Goal: Task Accomplishment & Management: Complete application form

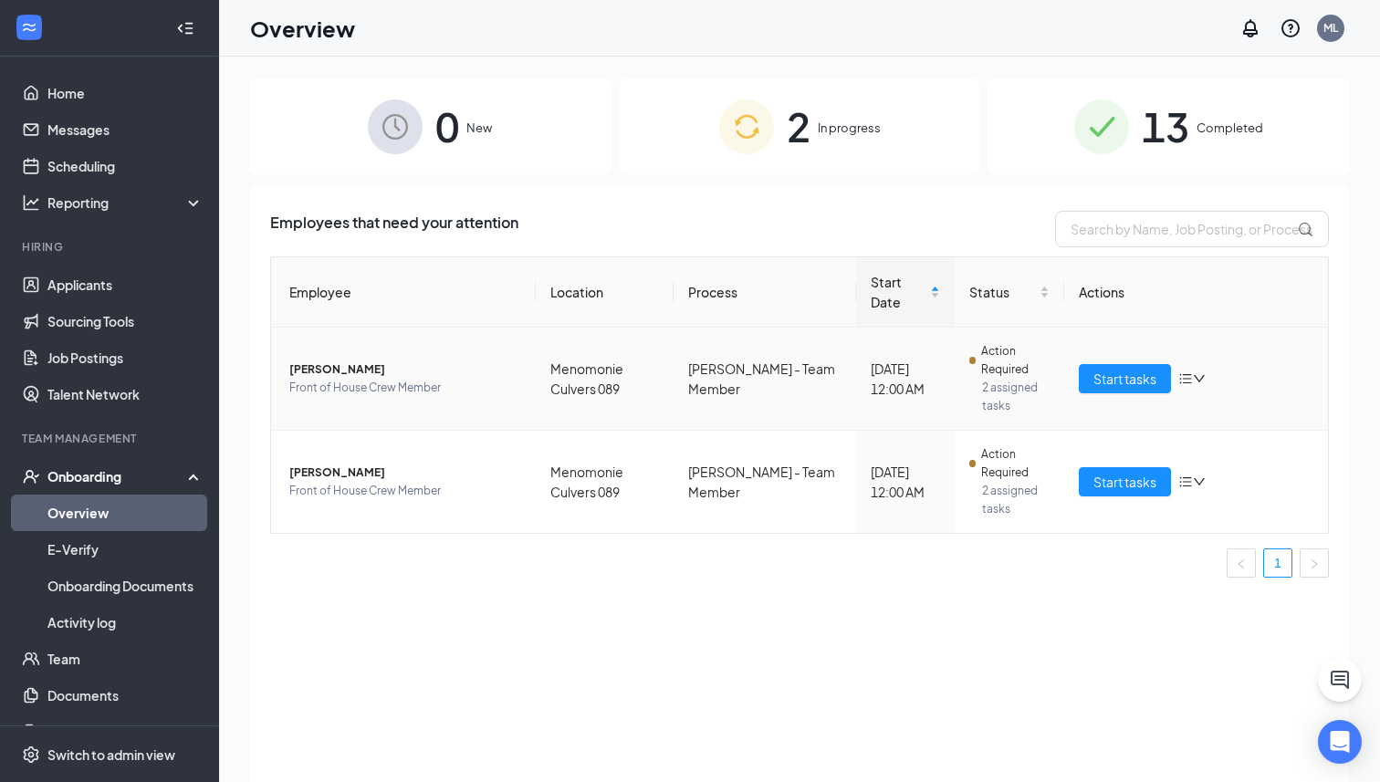
click at [337, 339] on td "[PERSON_NAME] Front of House Crew Member" at bounding box center [403, 379] width 265 height 103
click at [326, 360] on span "[PERSON_NAME]" at bounding box center [405, 369] width 232 height 18
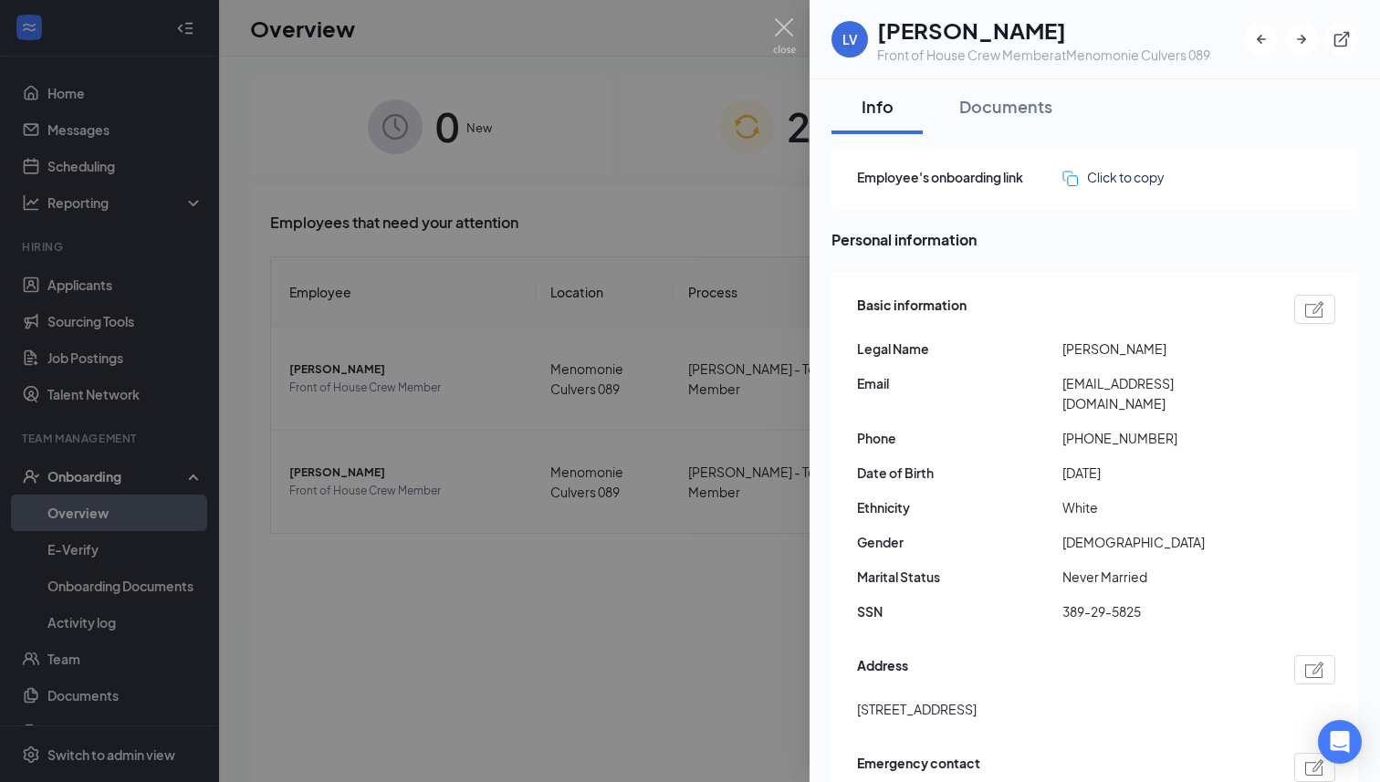
click at [589, 154] on div at bounding box center [690, 391] width 1380 height 782
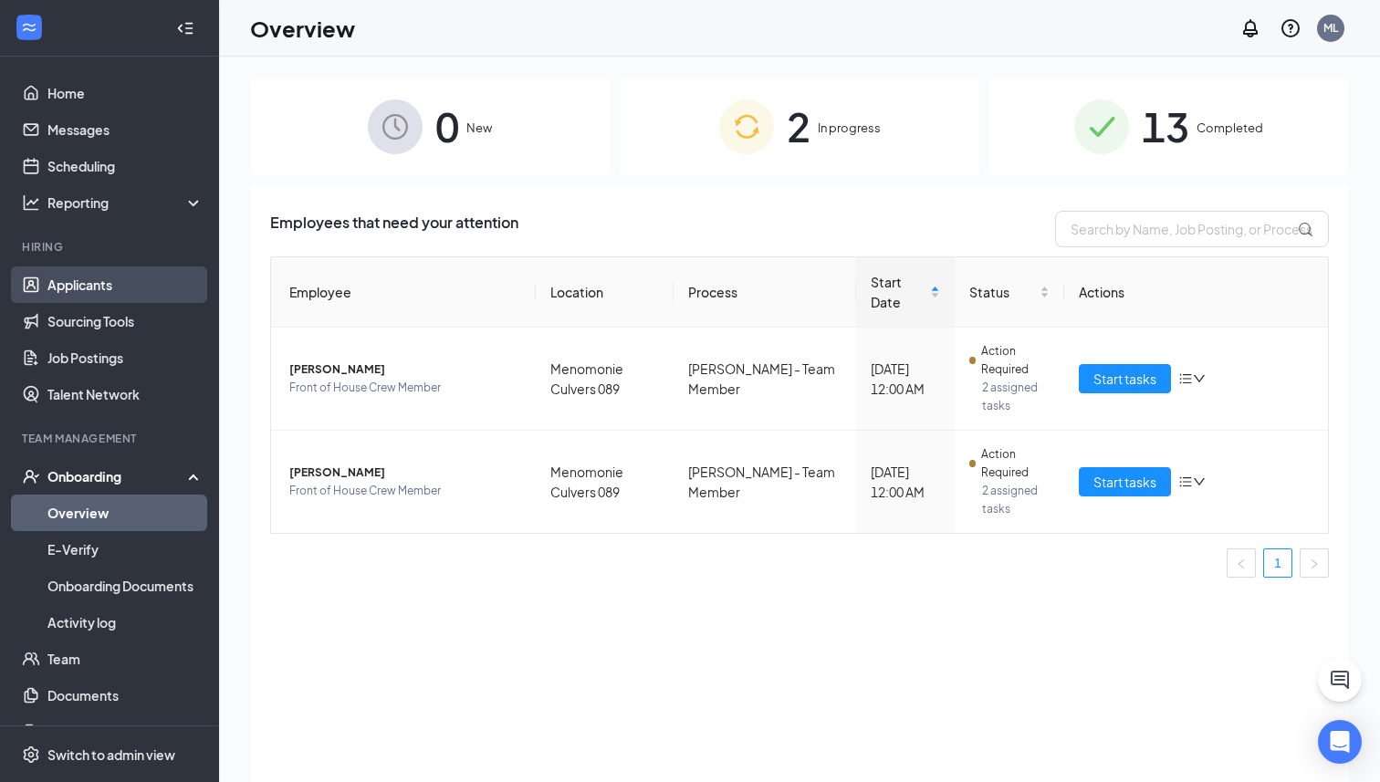
click at [96, 281] on link "Applicants" at bounding box center [125, 284] width 156 height 36
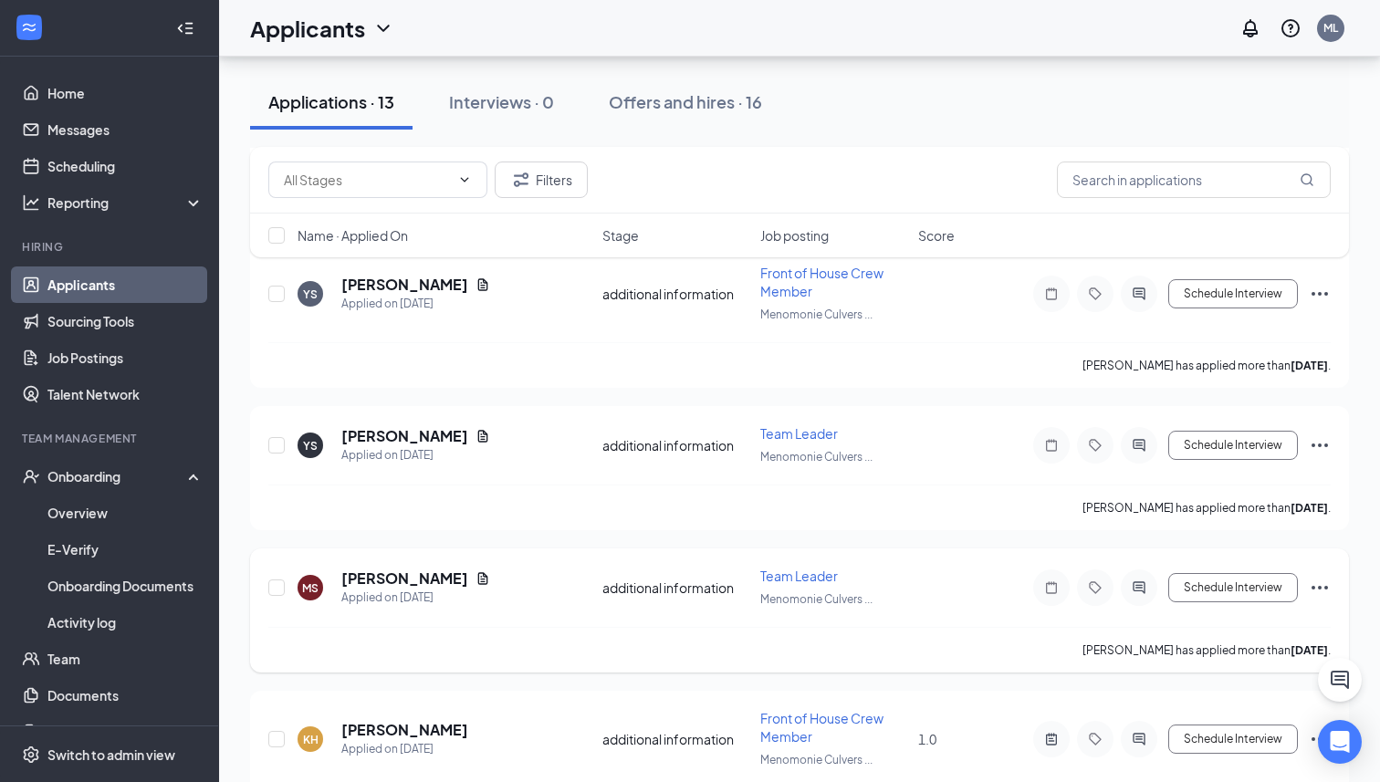
scroll to position [1478, 0]
click at [1136, 582] on icon "ActiveChat" at bounding box center [1139, 589] width 22 height 15
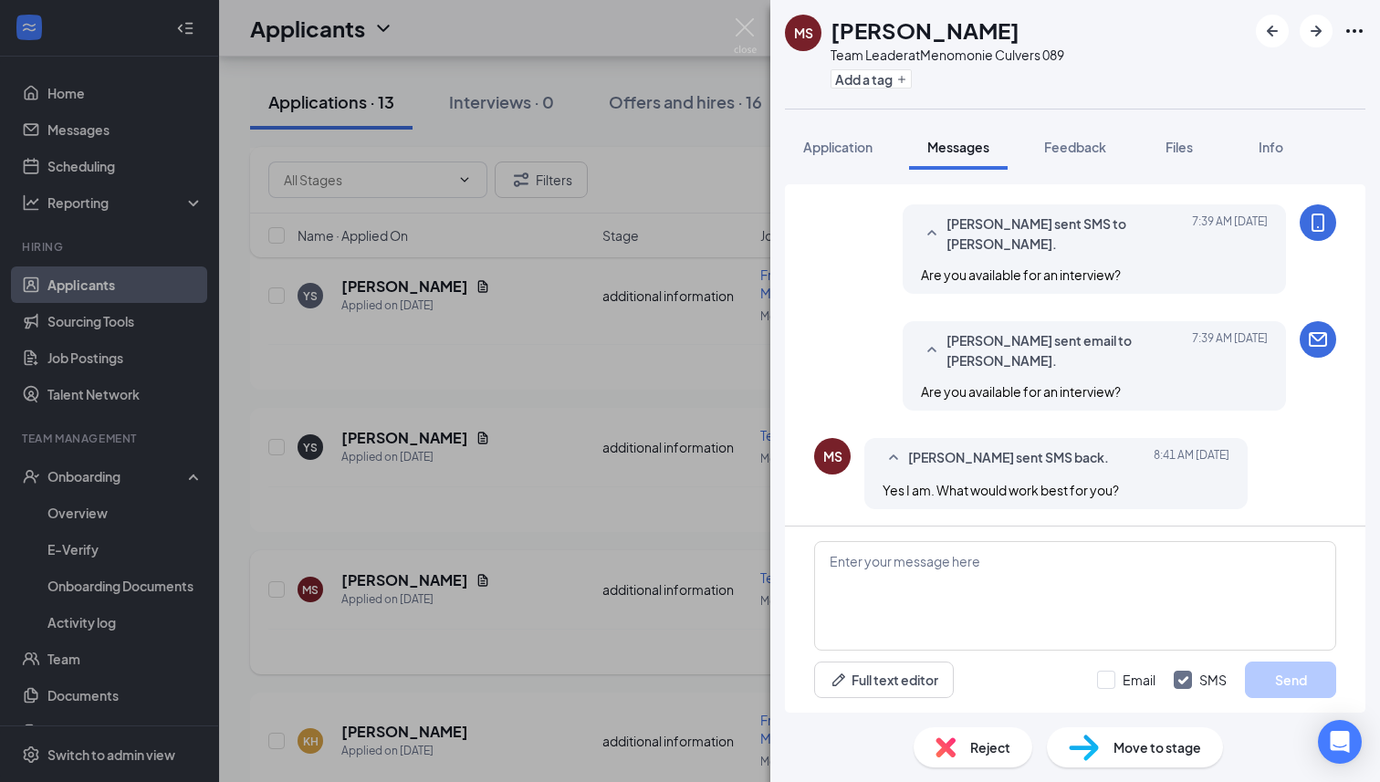
scroll to position [440, 0]
click at [950, 559] on textarea at bounding box center [1075, 595] width 522 height 109
type textarea "i could do Wednesday at"
click at [535, 39] on div "MS Marissa Schmitt Team Leader at Menomonie Culvers 089 Add a tag Application M…" at bounding box center [690, 391] width 1380 height 782
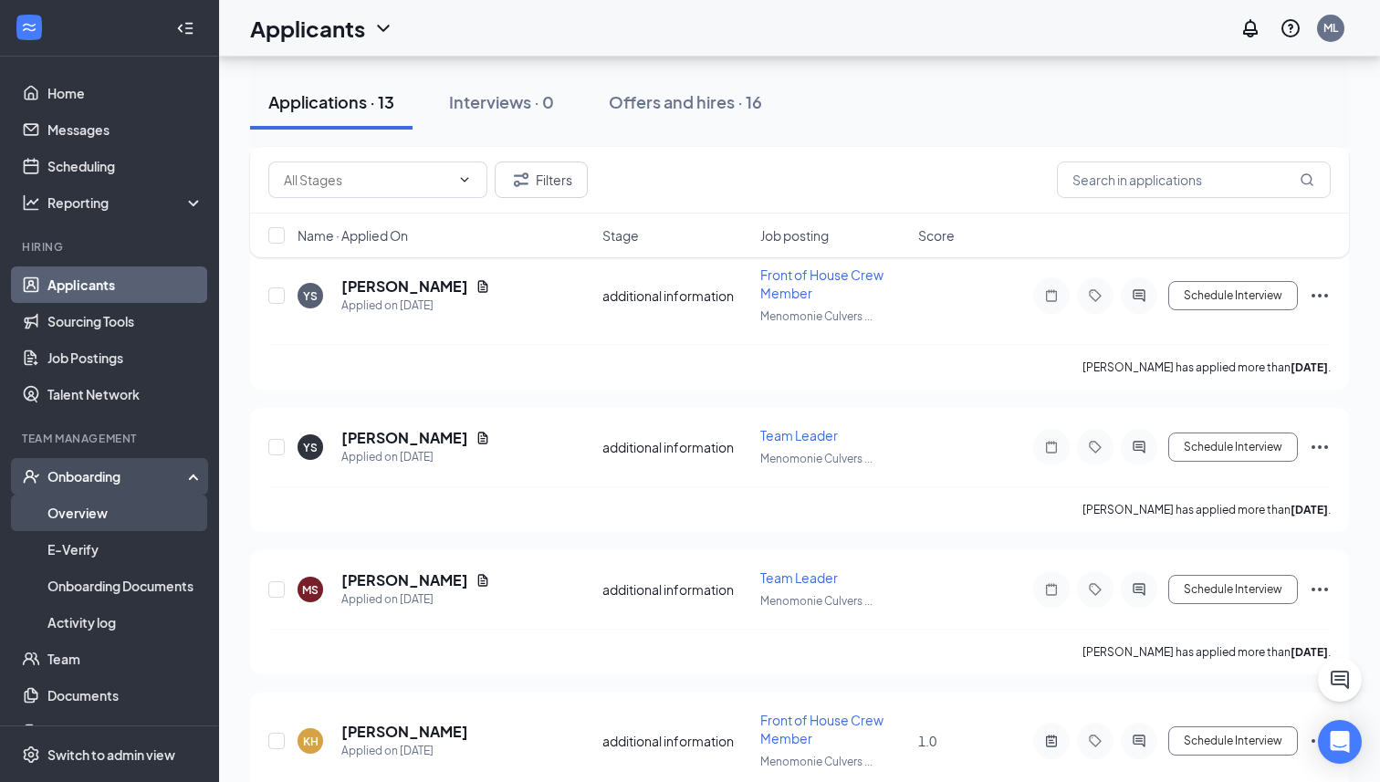
click at [67, 515] on link "Overview" at bounding box center [125, 513] width 156 height 36
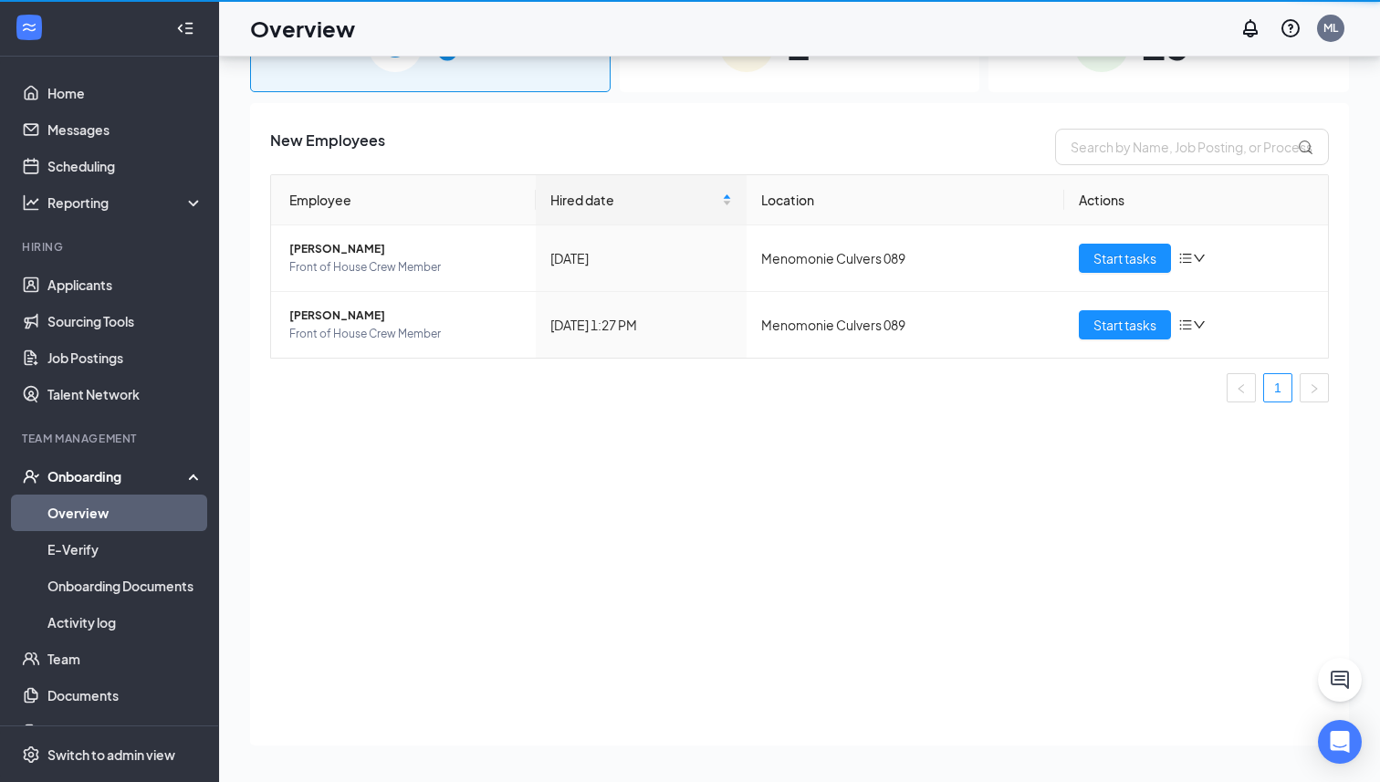
scroll to position [82, 0]
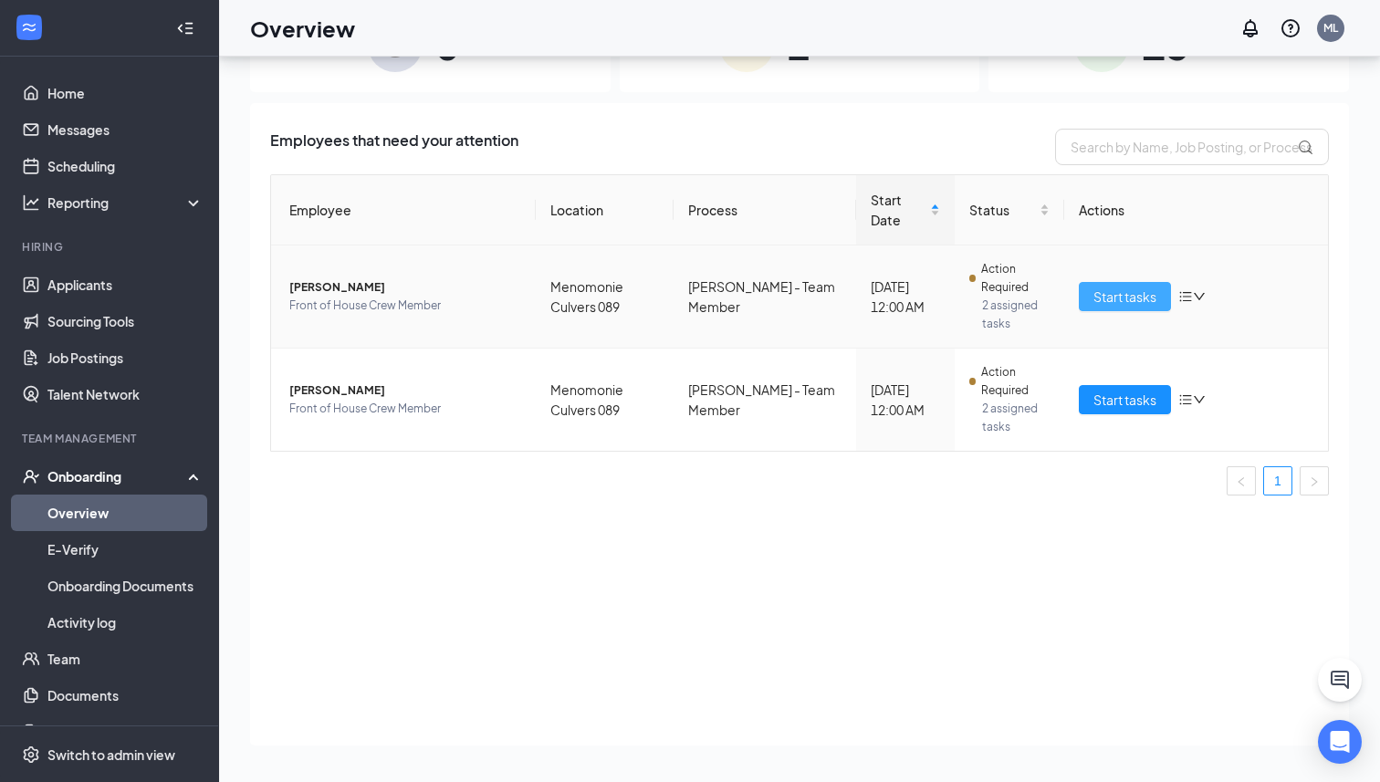
click at [1156, 287] on span "Start tasks" at bounding box center [1124, 297] width 63 height 20
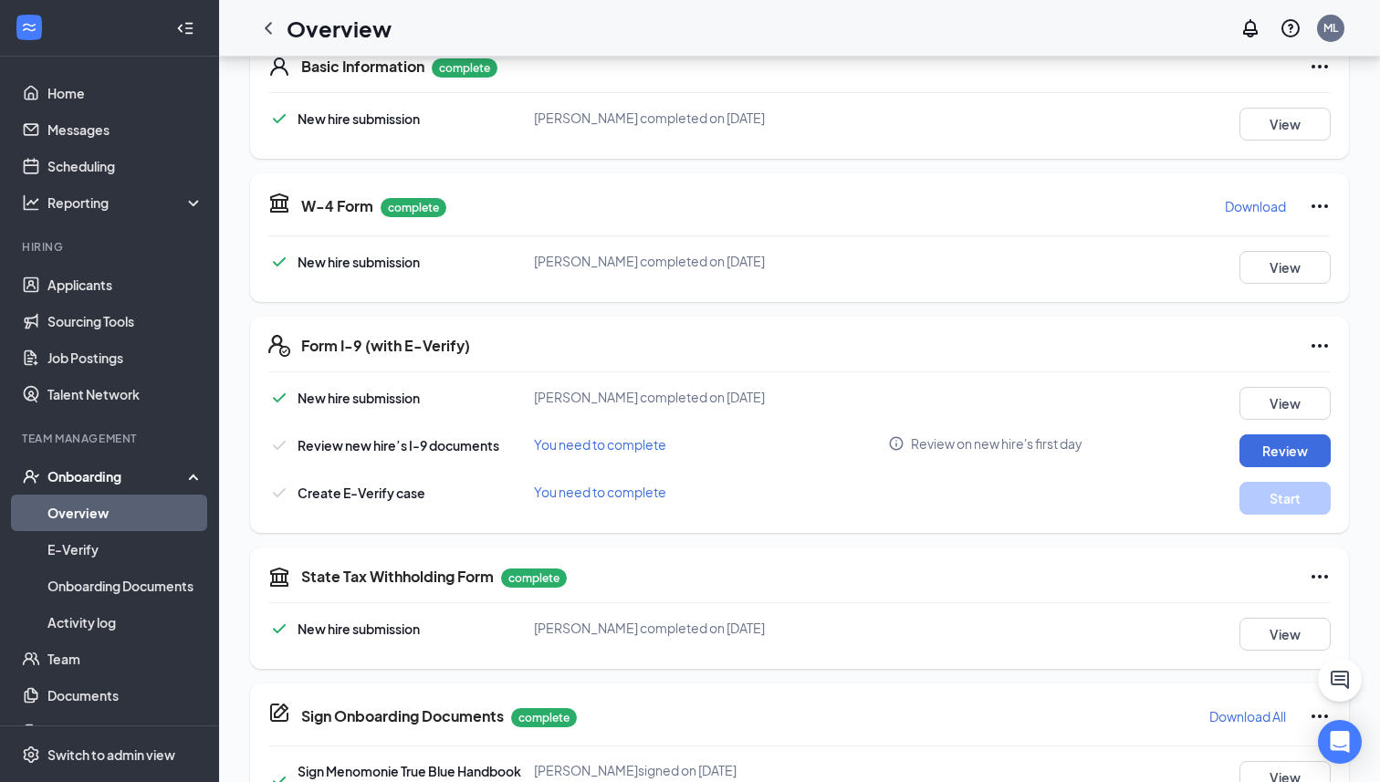
scroll to position [362, 0]
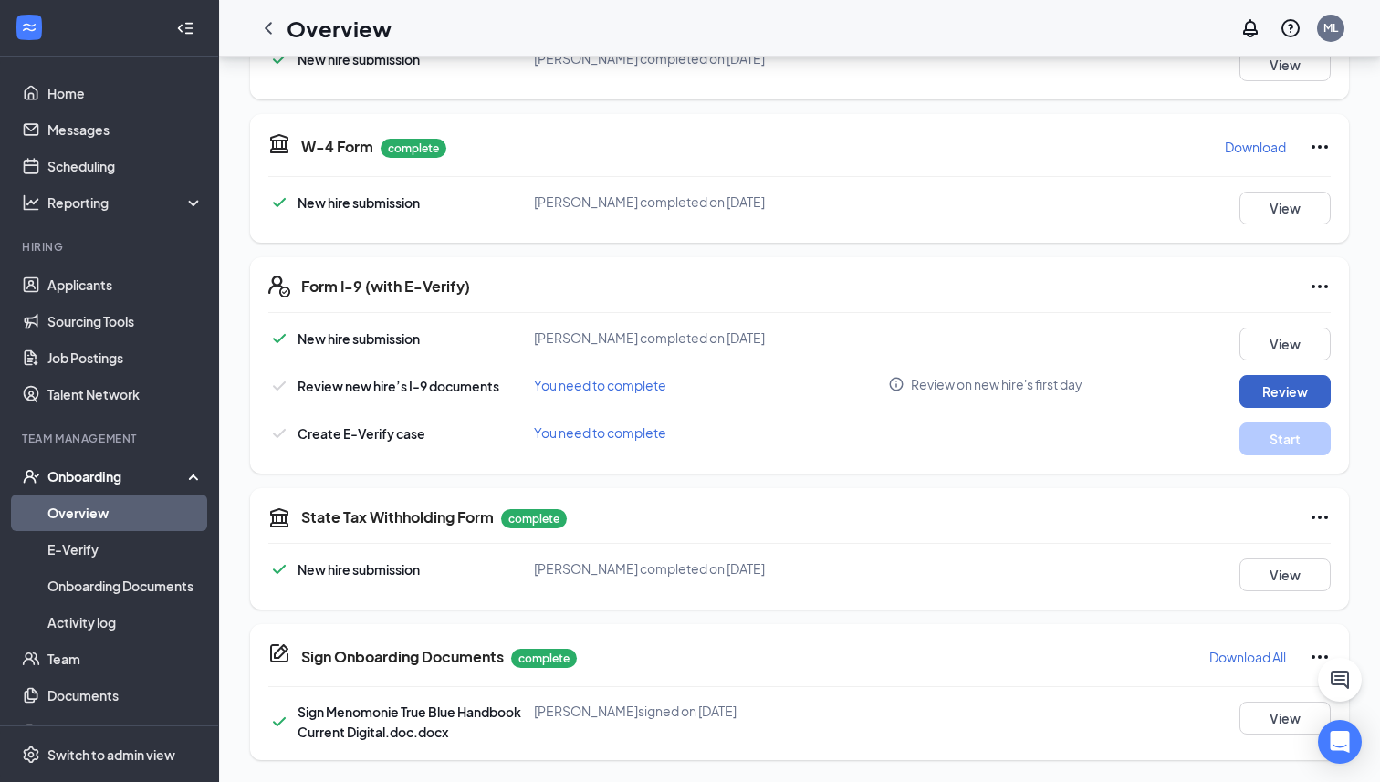
click at [1288, 388] on button "Review" at bounding box center [1284, 391] width 91 height 33
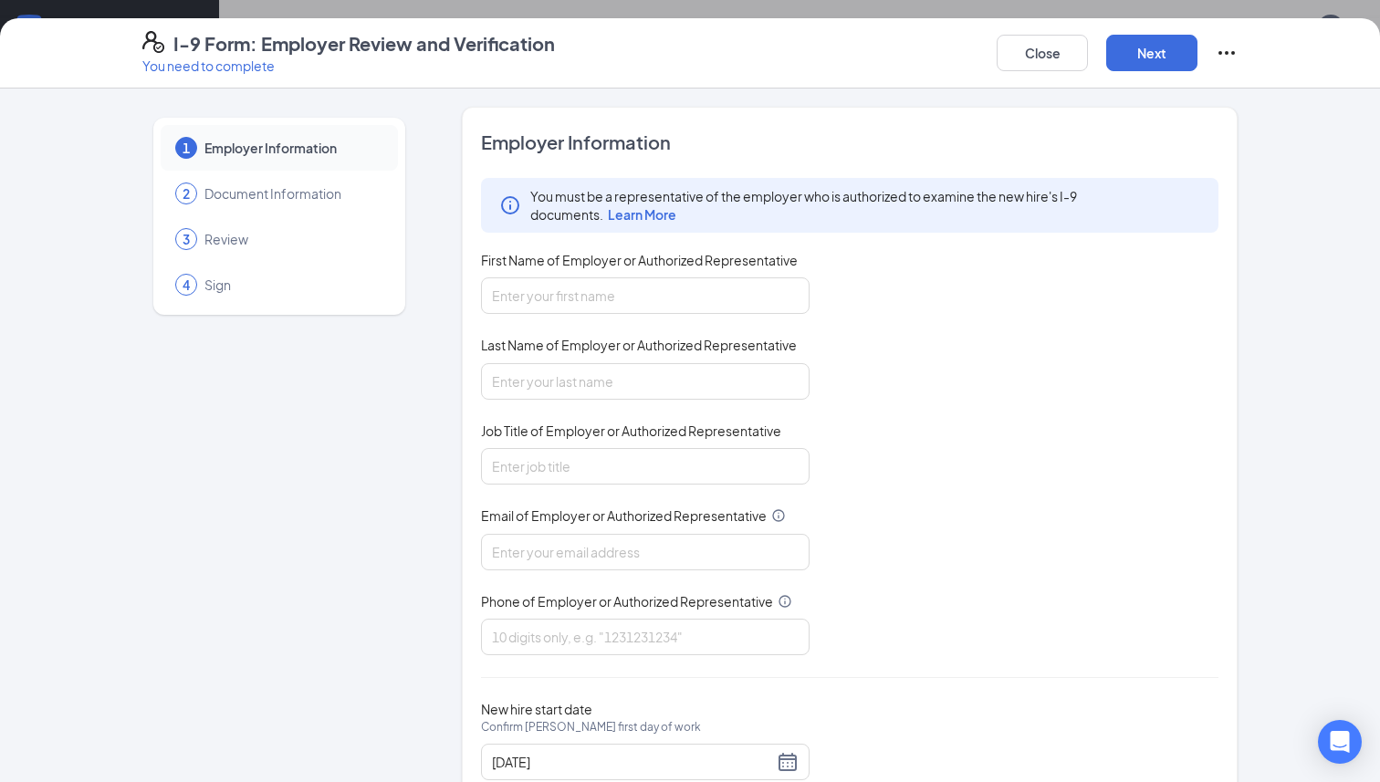
click at [645, 266] on span "First Name of Employer or Authorized Representative" at bounding box center [639, 260] width 317 height 18
click at [645, 277] on input "First Name of Employer or Authorized Representative" at bounding box center [645, 295] width 328 height 36
click at [581, 295] on input "First Name of Employer or Authorized Representative" at bounding box center [645, 295] width 328 height 36
type input "Marcos"
click at [538, 367] on input "Last Name of Employer or Authorized Representative" at bounding box center [645, 381] width 328 height 36
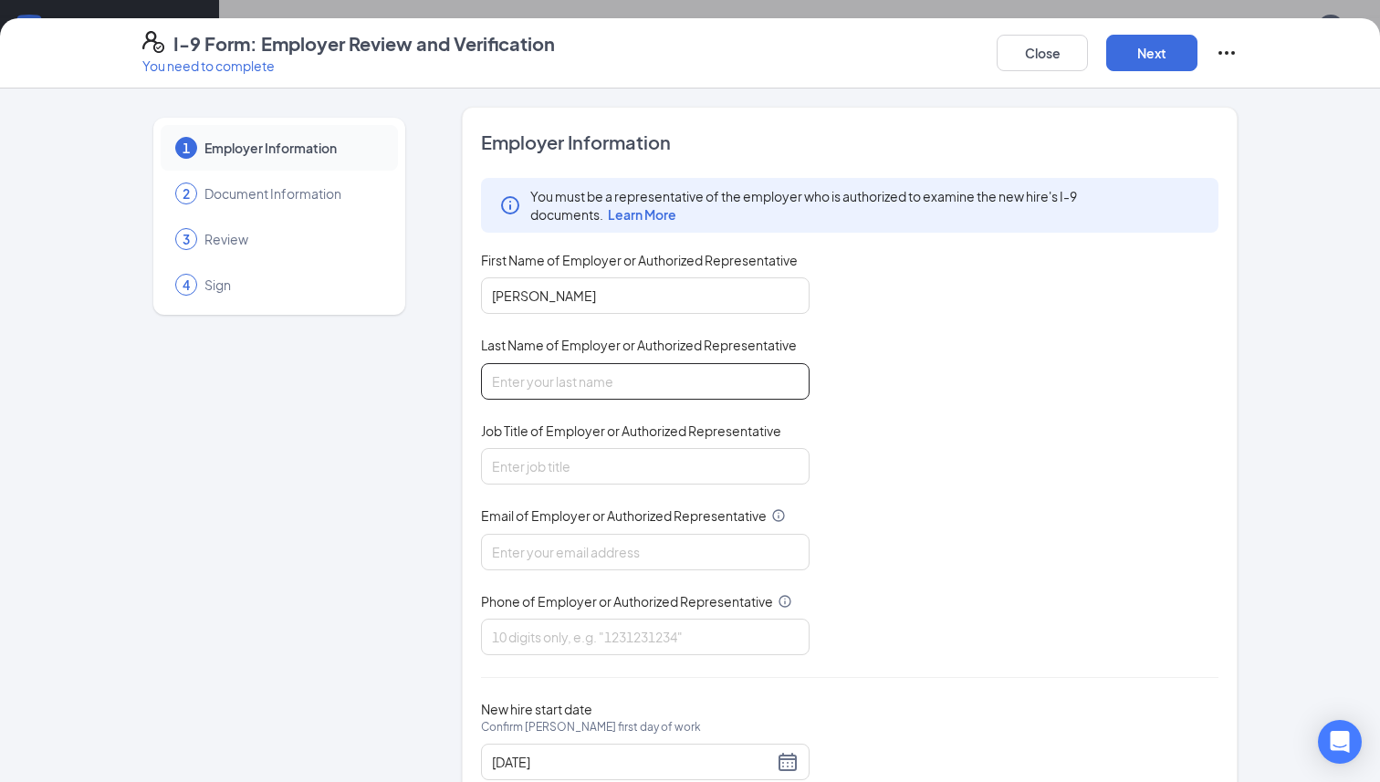
type input "Luna"
click at [535, 459] on input "Job Title of Employer or Authorized Representative" at bounding box center [645, 466] width 328 height 36
type input "Hiring Manager"
click at [544, 554] on input "Email of Employer or Authorized Representative" at bounding box center [645, 552] width 328 height 36
type input "culversml@gmail.com"
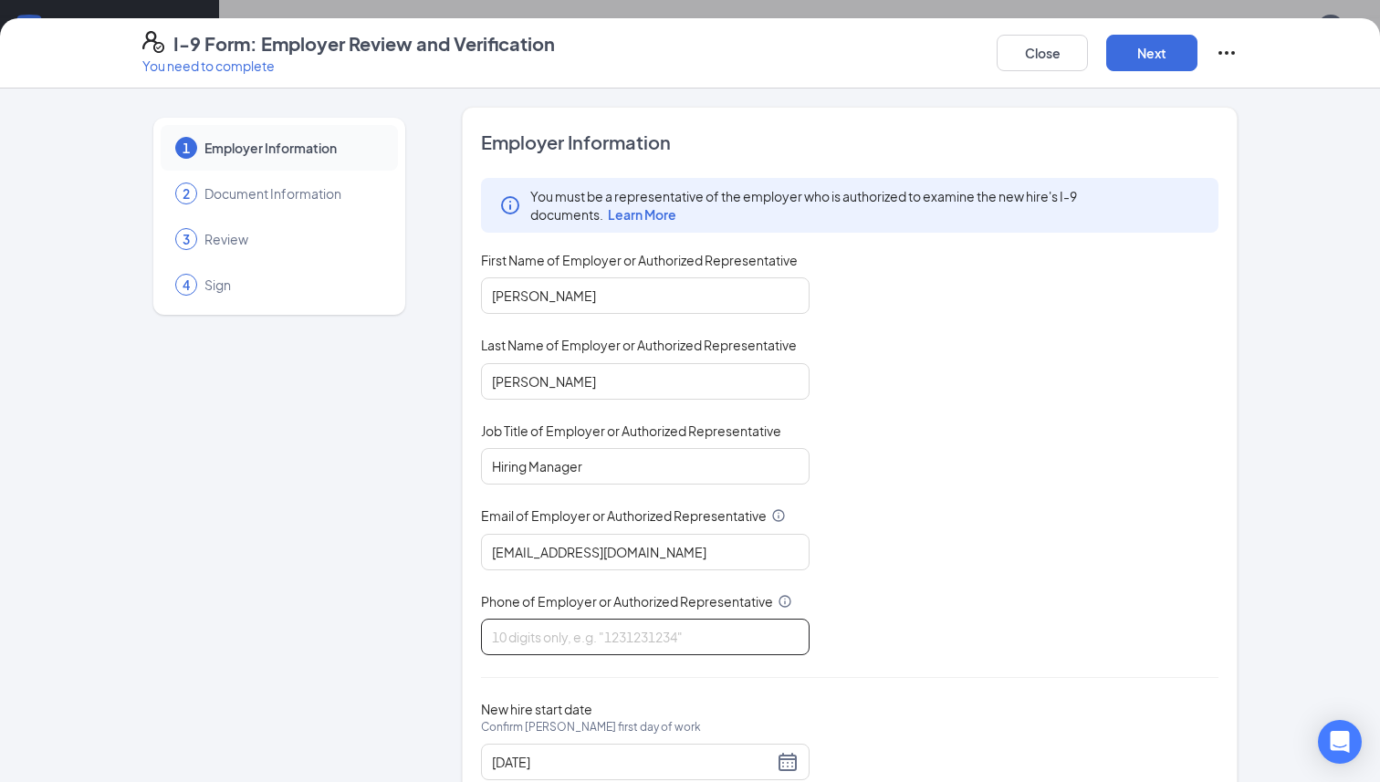
click at [572, 642] on input "Phone of Employer or Authorized Representative" at bounding box center [645, 637] width 328 height 36
type input "6513475482"
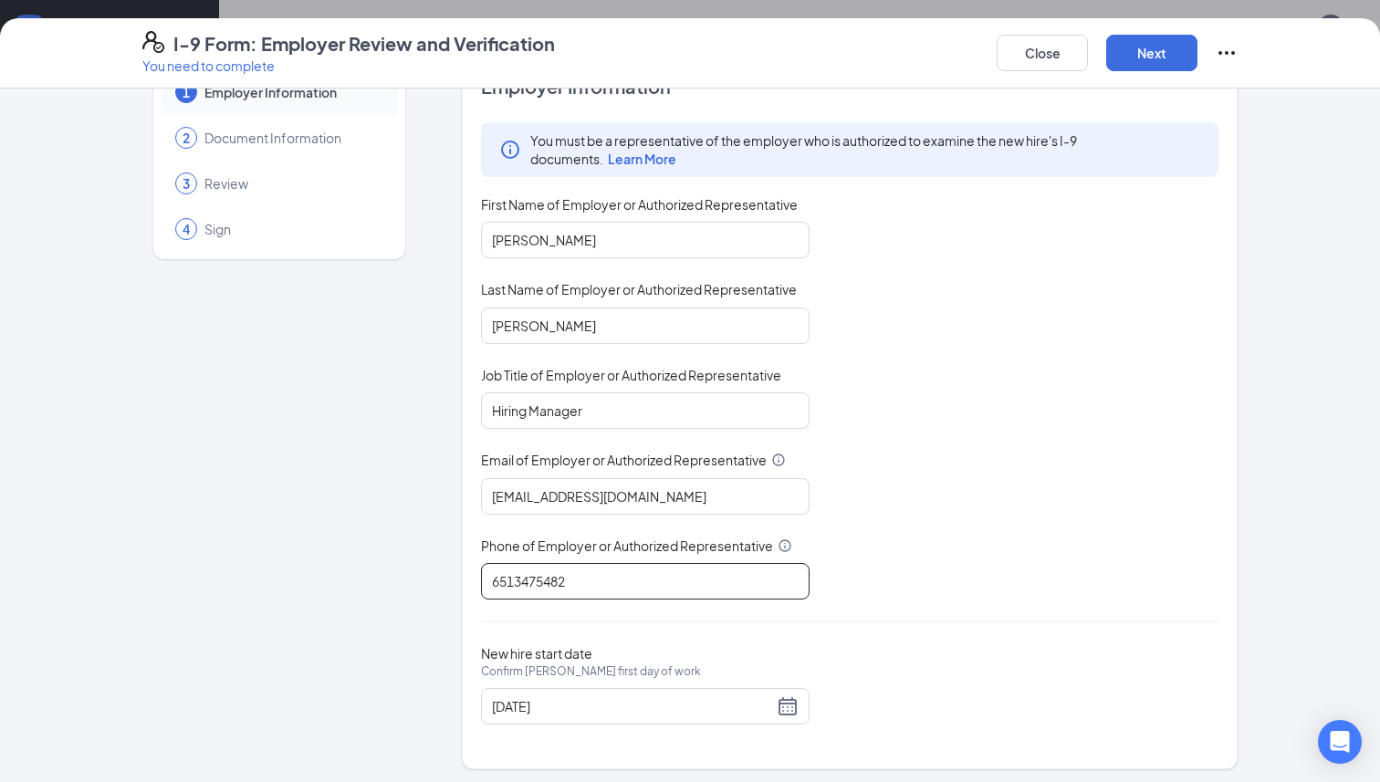
scroll to position [59, 0]
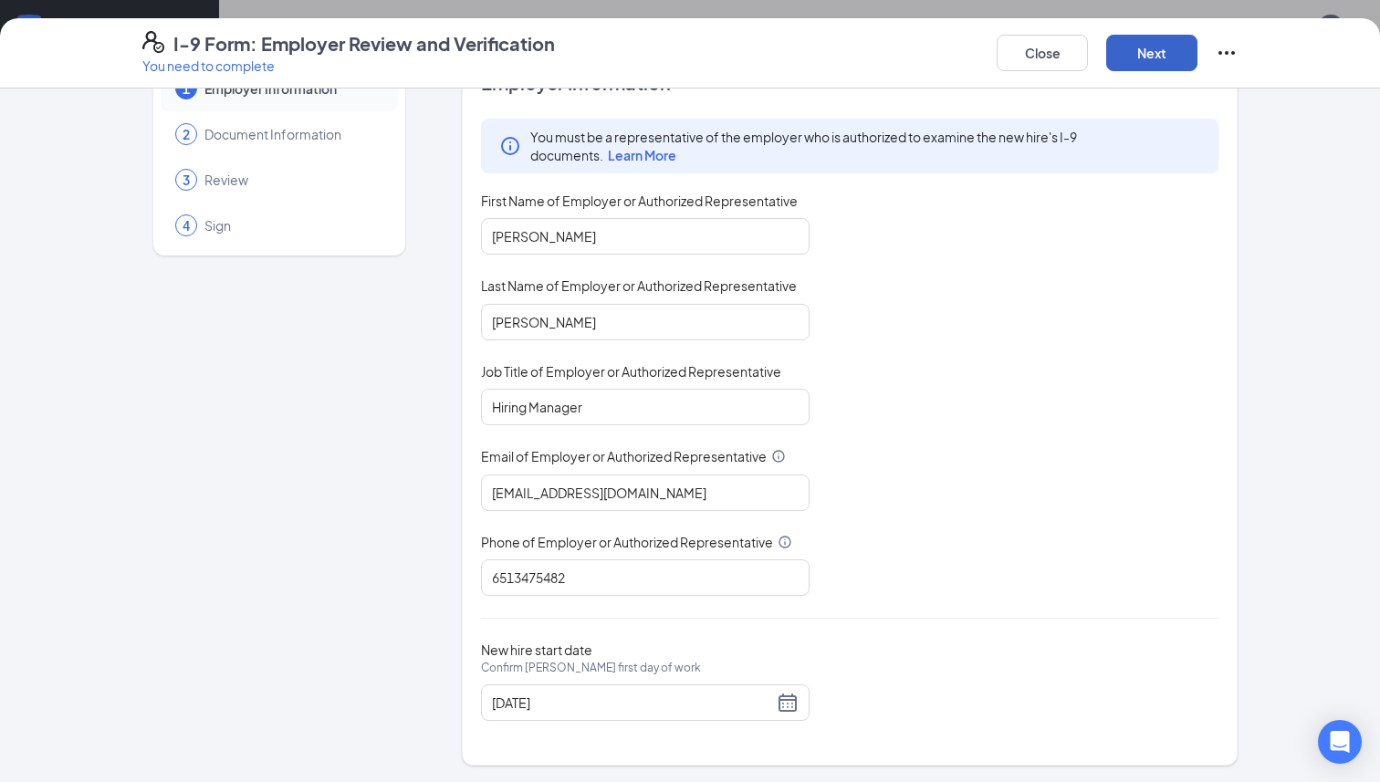
click at [1159, 47] on button "Next" at bounding box center [1151, 53] width 91 height 36
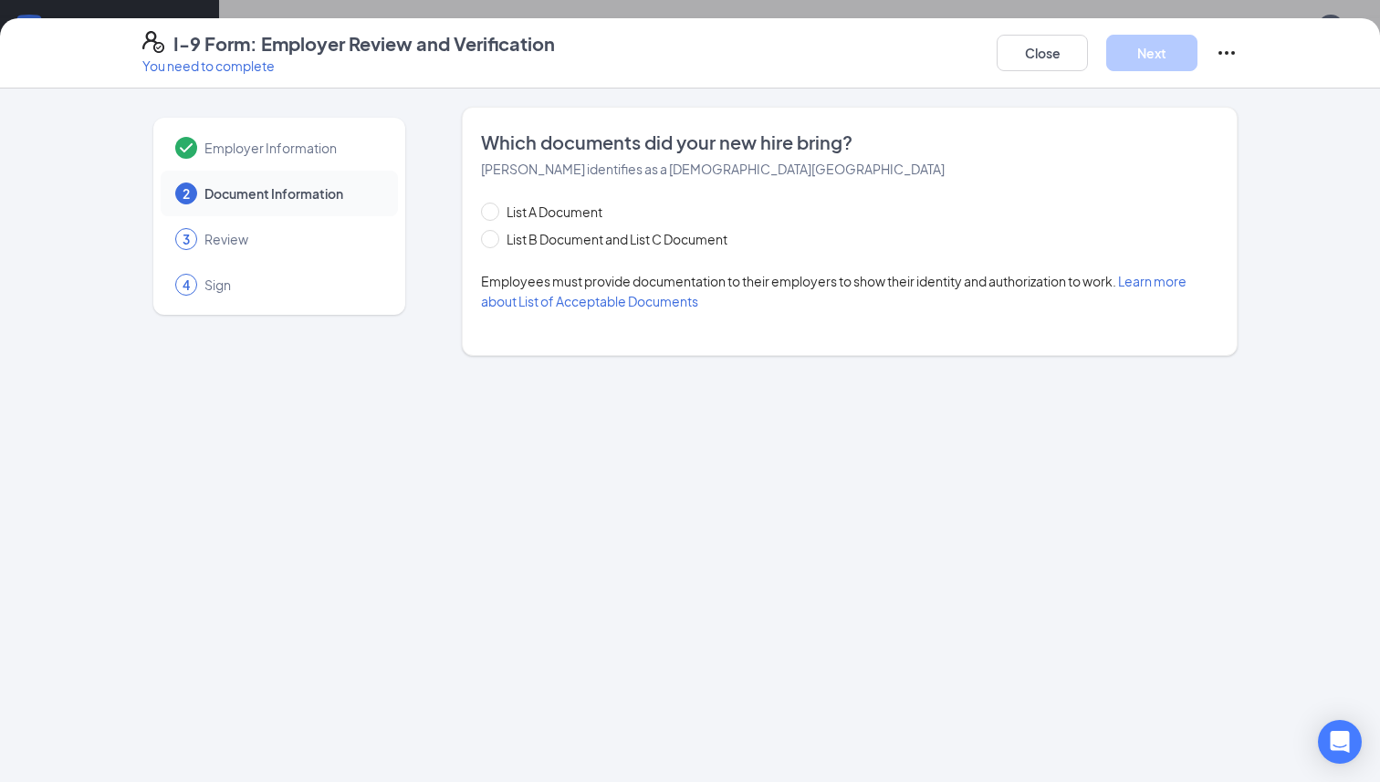
scroll to position [0, 0]
click at [595, 237] on span "List B Document and List C Document" at bounding box center [616, 239] width 235 height 20
click at [494, 237] on input "List B Document and List C Document" at bounding box center [487, 236] width 13 height 13
radio input "true"
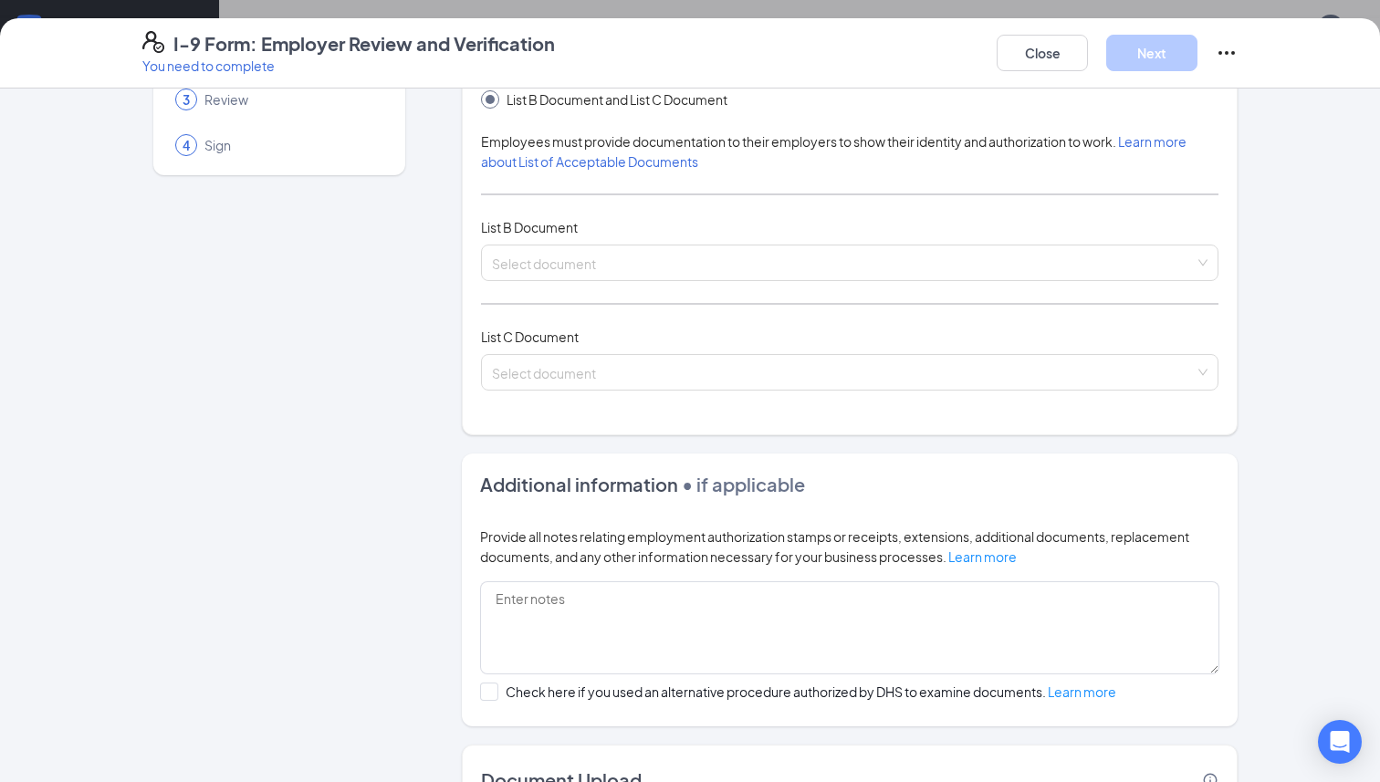
scroll to position [141, 0]
click at [549, 265] on input "search" at bounding box center [843, 258] width 703 height 27
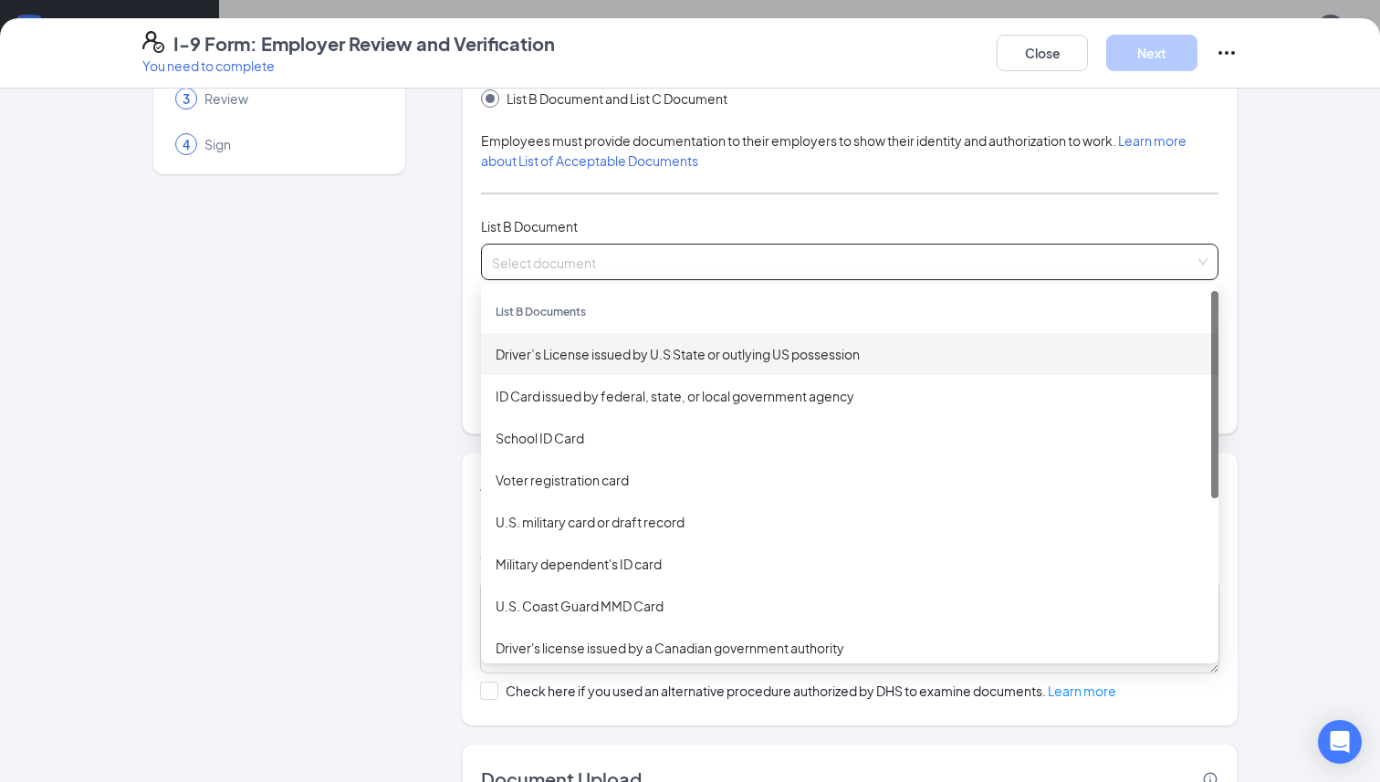
click at [567, 350] on div "Driver’s License issued by U.S State or outlying US possession" at bounding box center [849, 354] width 708 height 20
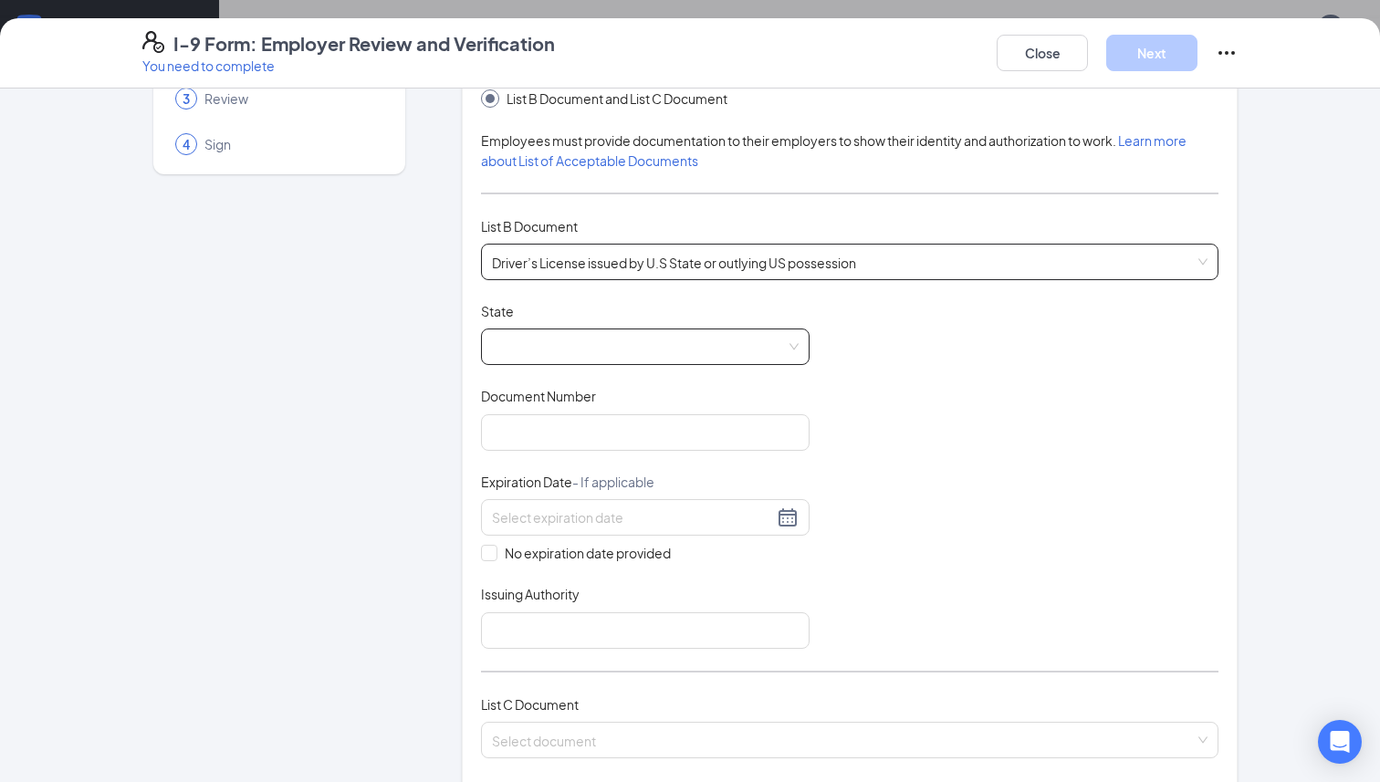
click at [598, 350] on span at bounding box center [645, 346] width 307 height 35
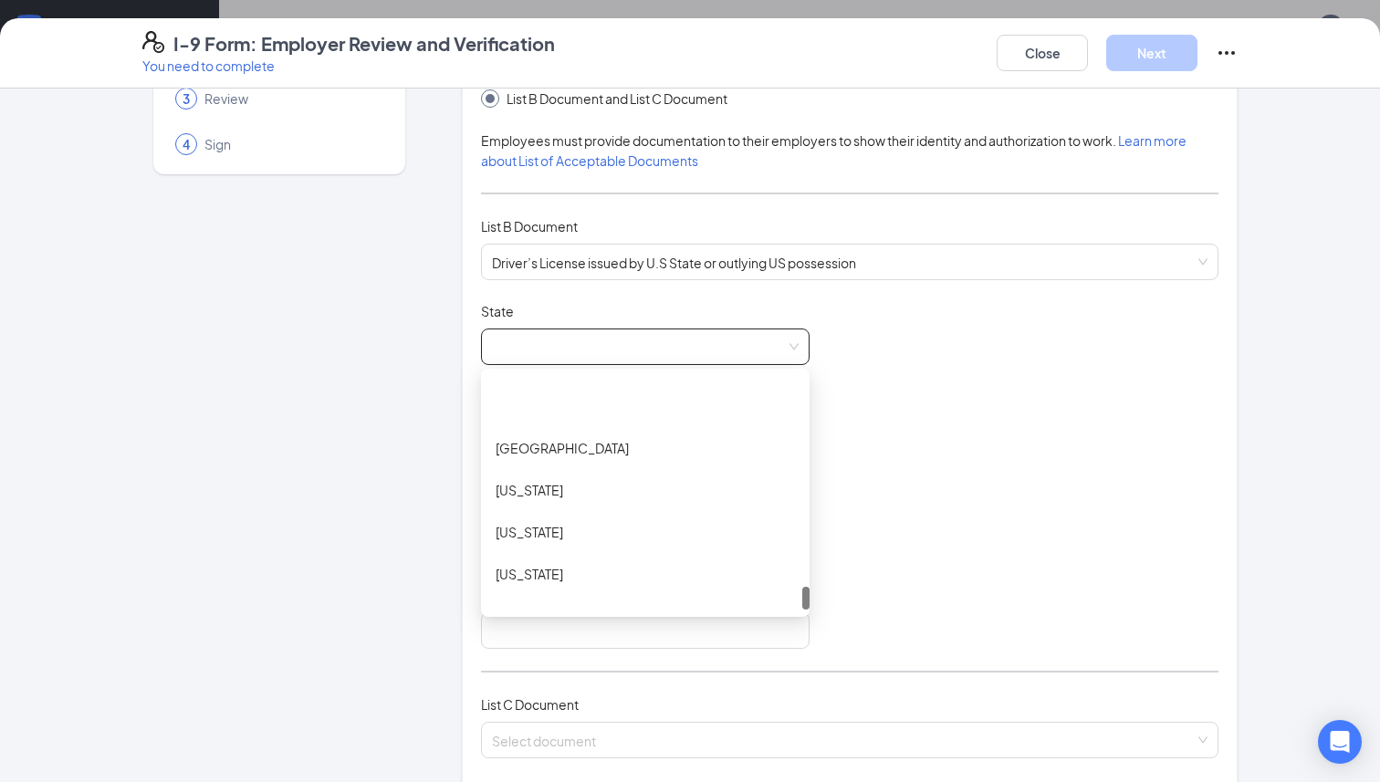
scroll to position [2117, 0]
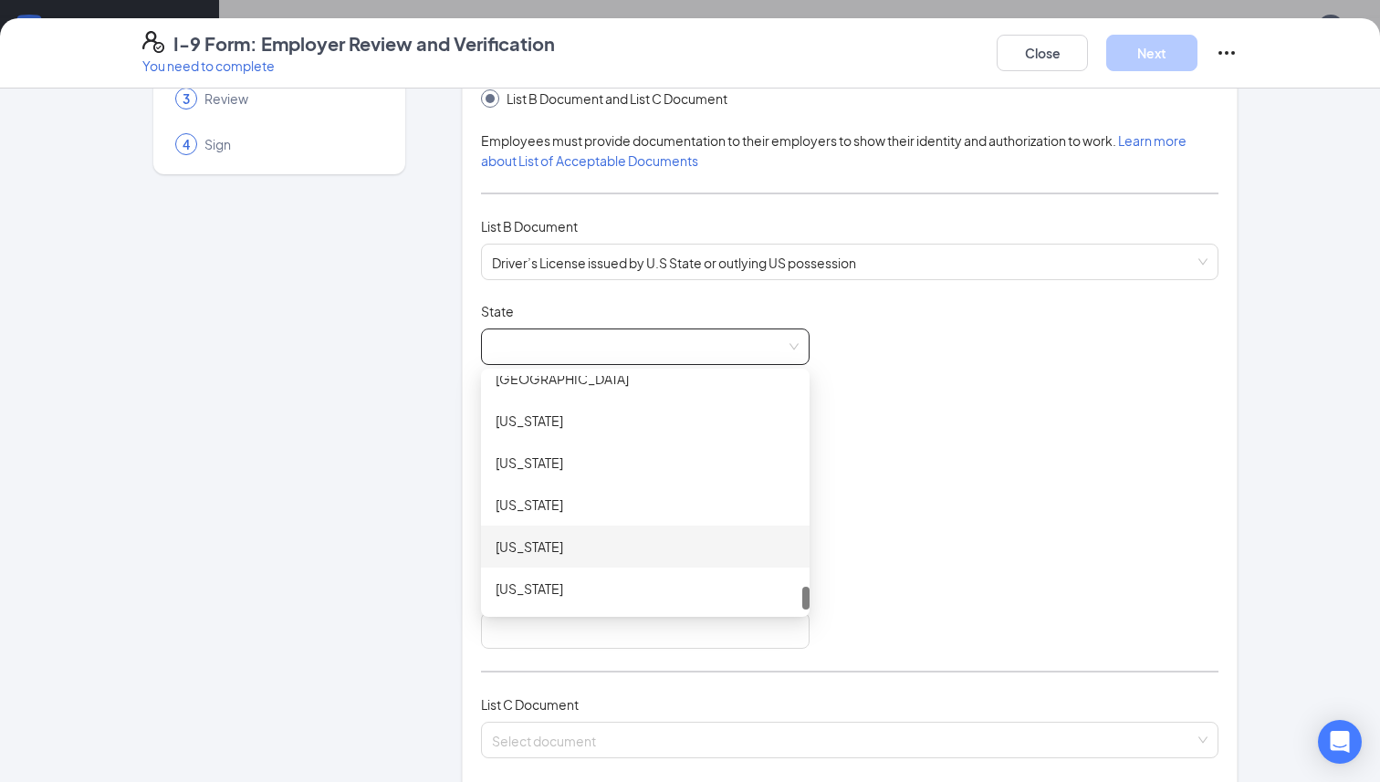
click at [544, 538] on div "Wisconsin" at bounding box center [644, 547] width 299 height 20
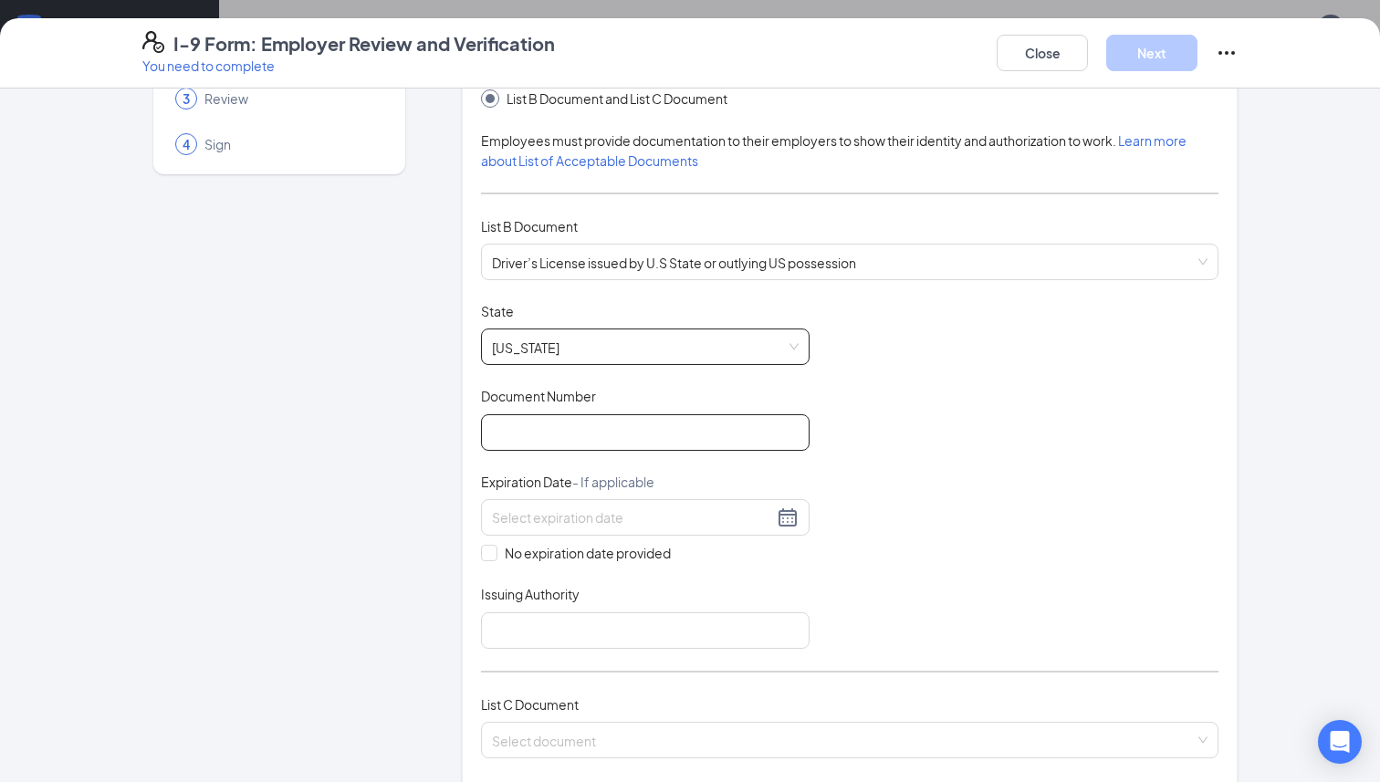
click at [537, 426] on input "Document Number" at bounding box center [645, 432] width 328 height 36
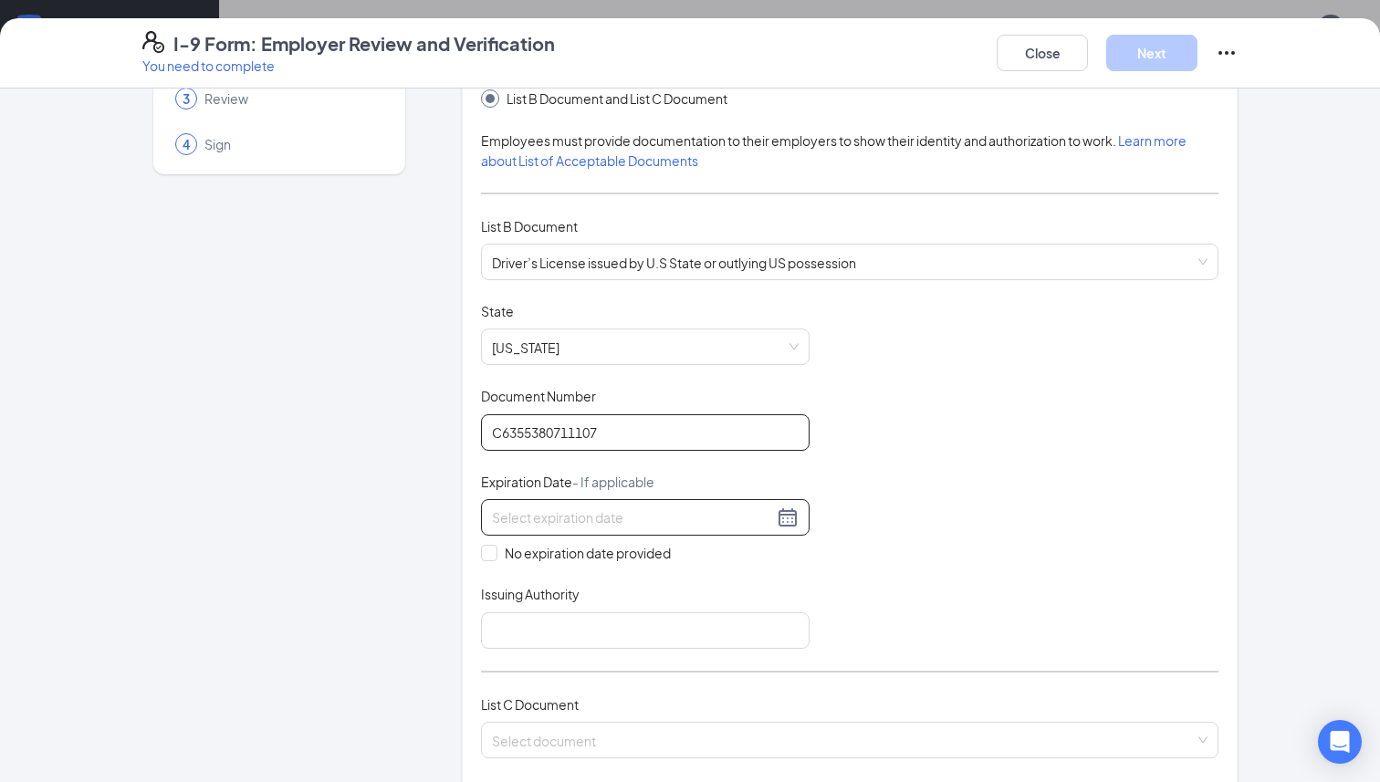
type input "C6355380711107"
click at [531, 526] on div at bounding box center [645, 517] width 307 height 22
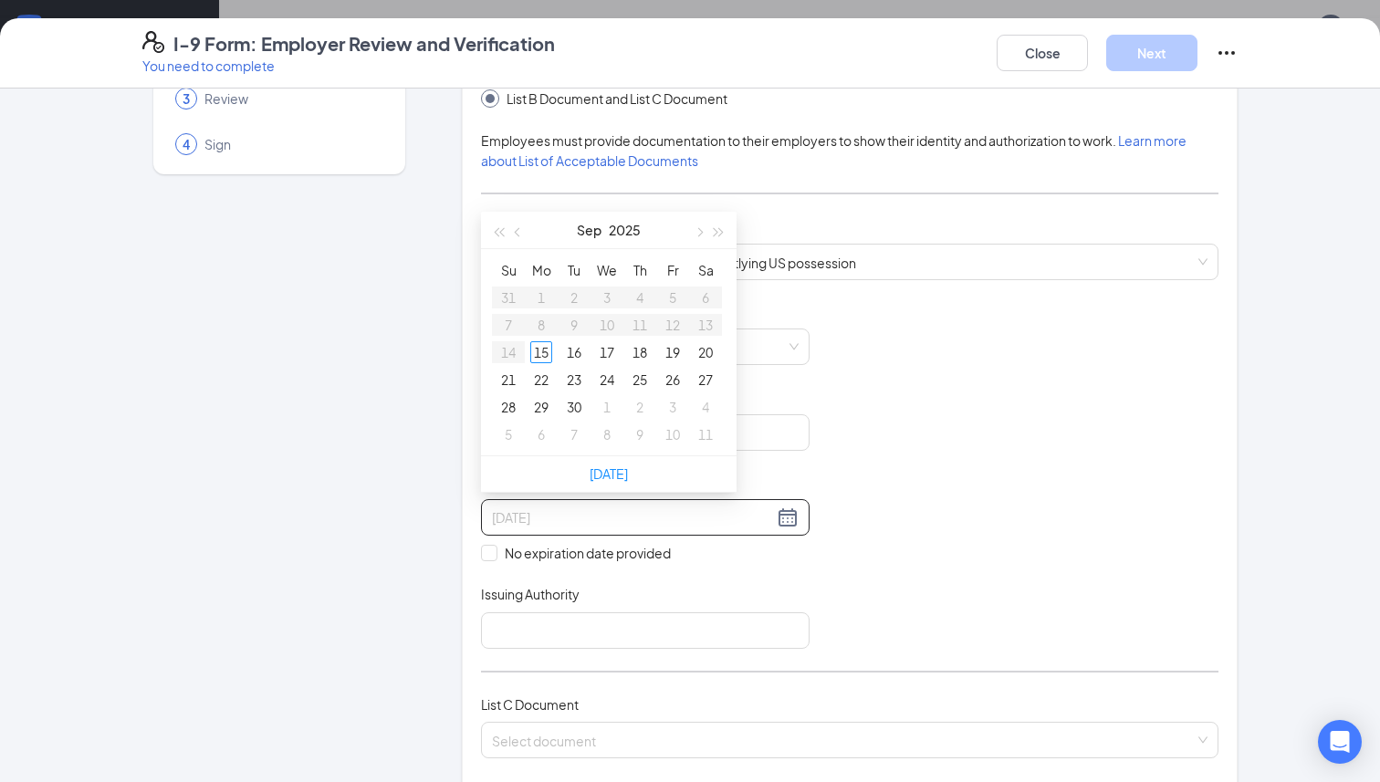
type input "09/18/2025"
click at [630, 228] on button "2025" at bounding box center [625, 230] width 32 height 36
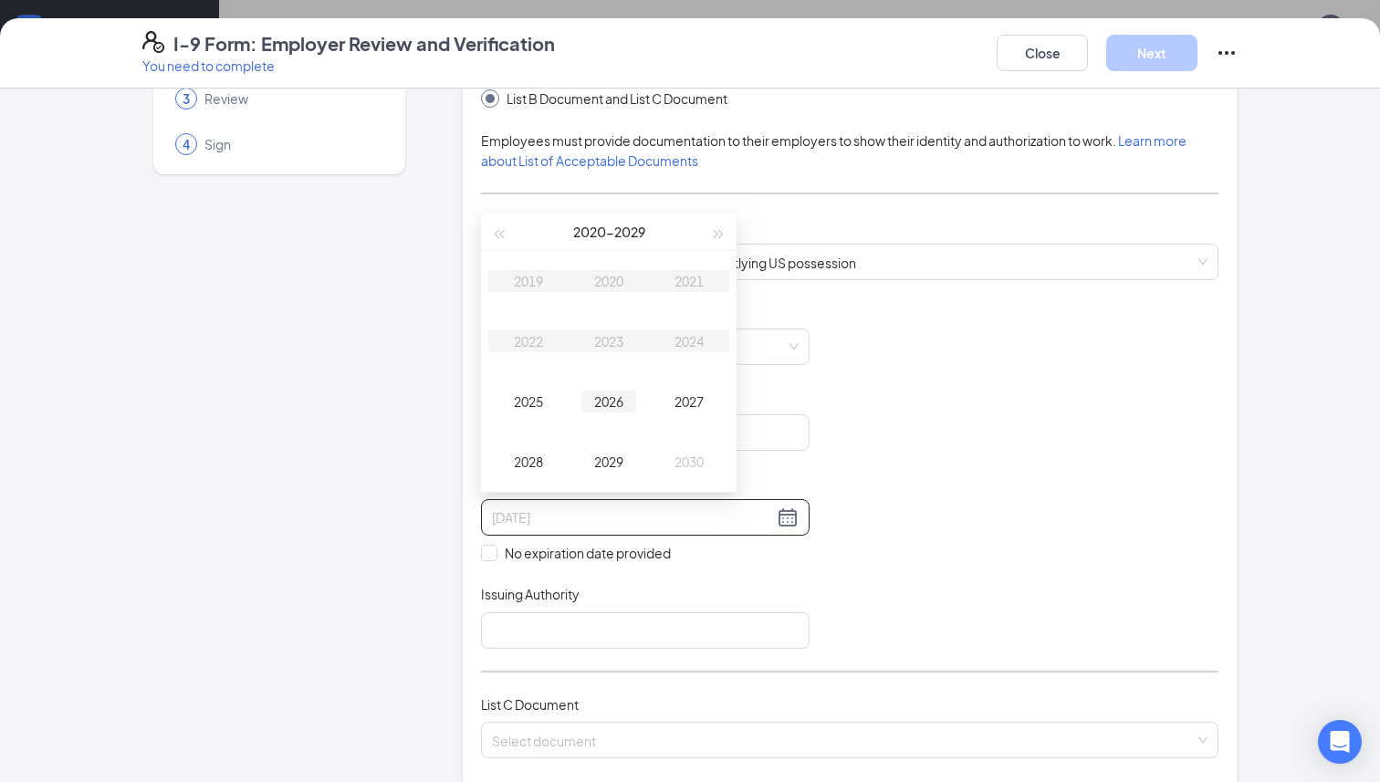
click at [599, 404] on div "2026" at bounding box center [608, 402] width 55 height 22
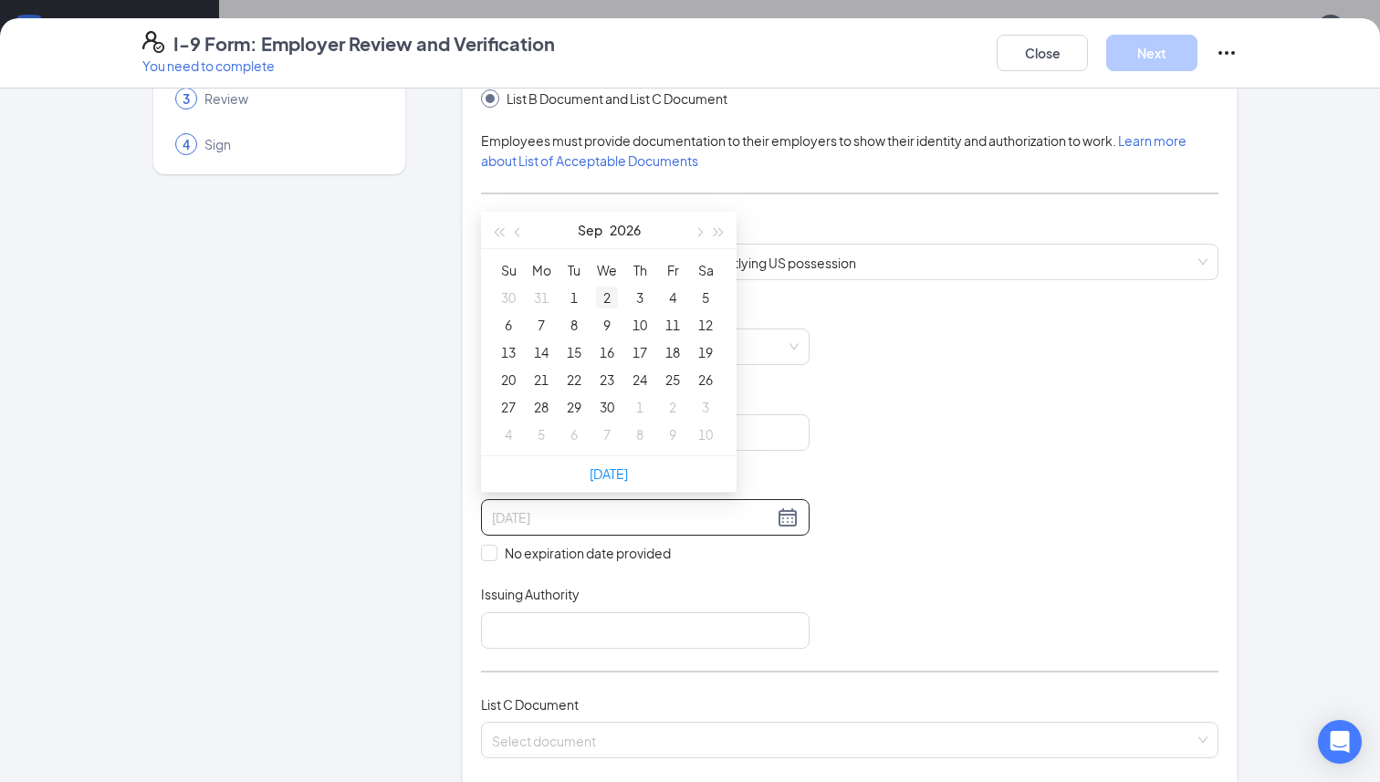
type input "09/02/2026"
click at [591, 232] on button "Sep" at bounding box center [590, 230] width 25 height 36
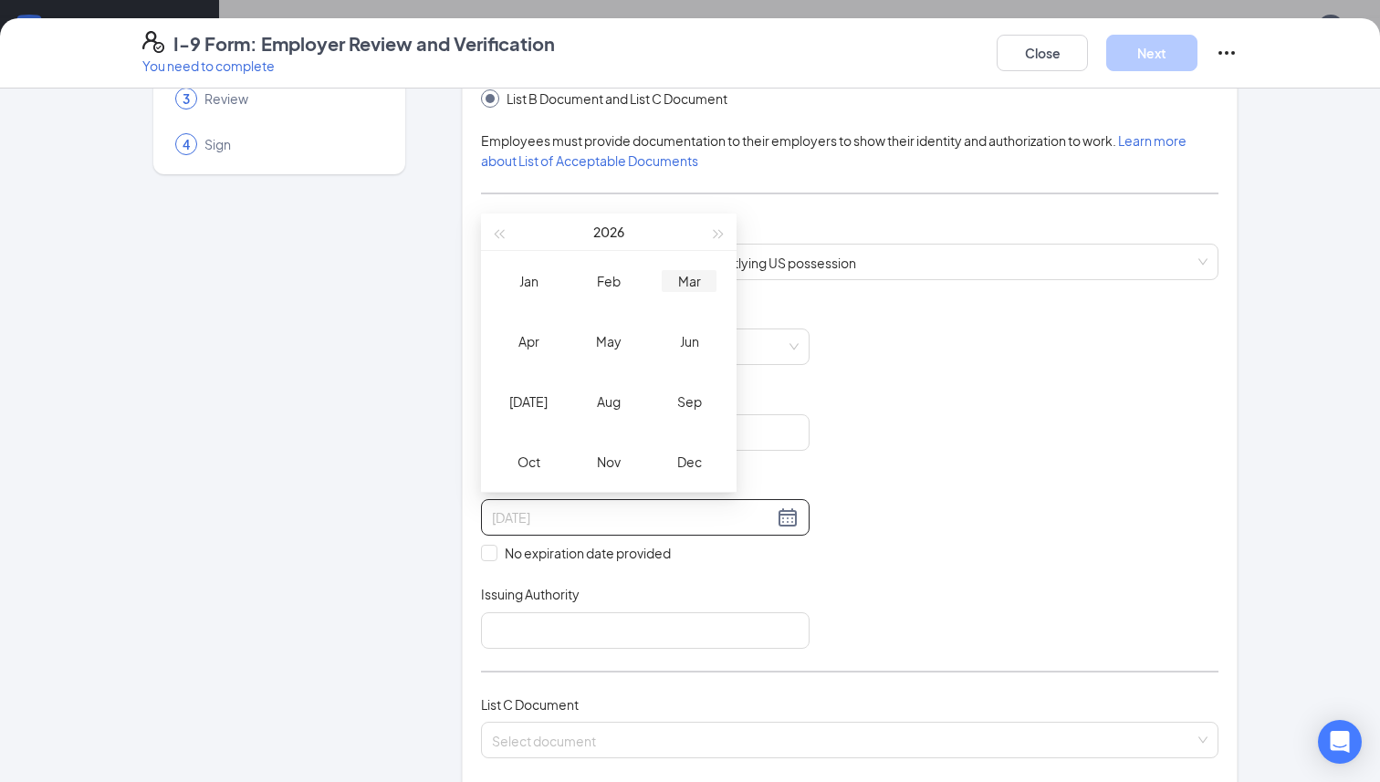
type input "03/15/2026"
click at [676, 283] on div "Mar" at bounding box center [689, 281] width 55 height 22
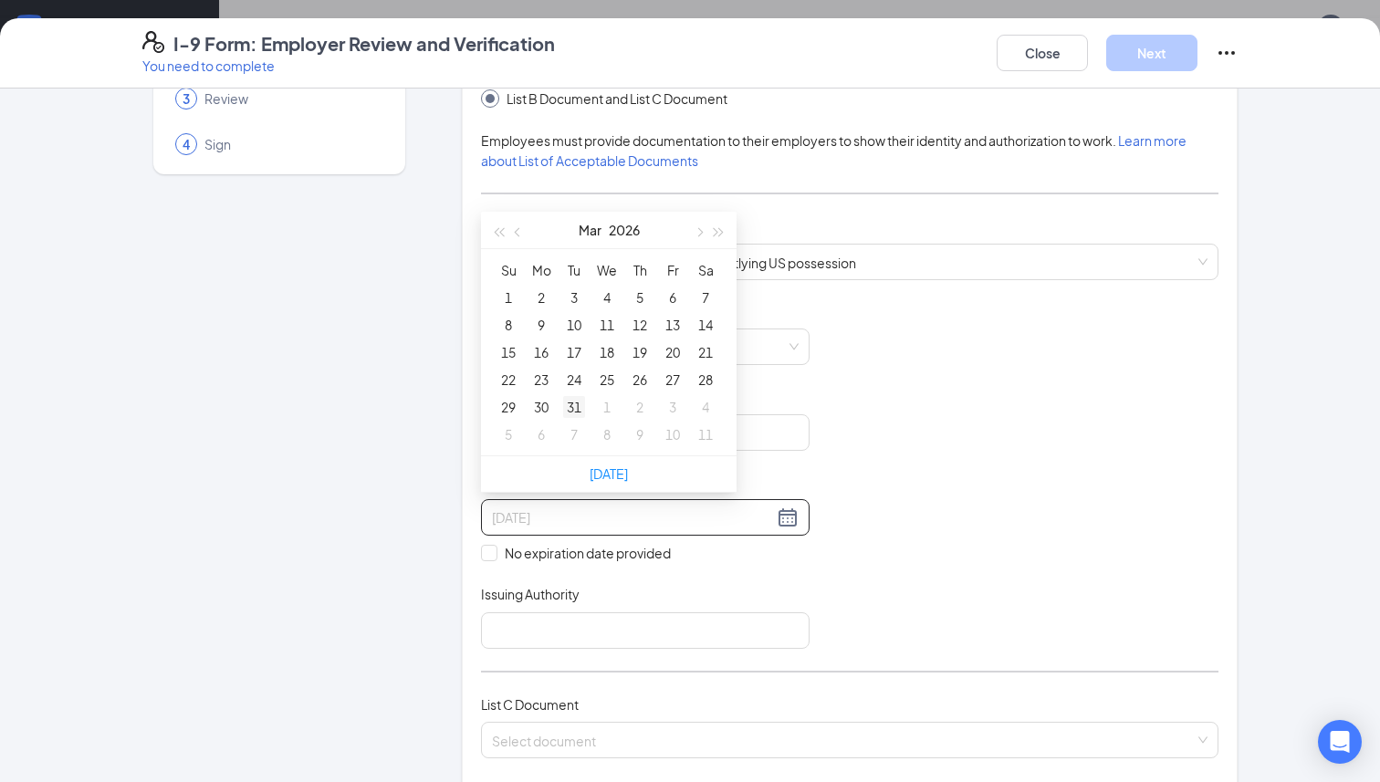
type input "03/31/2026"
click at [573, 412] on div "31" at bounding box center [574, 407] width 22 height 22
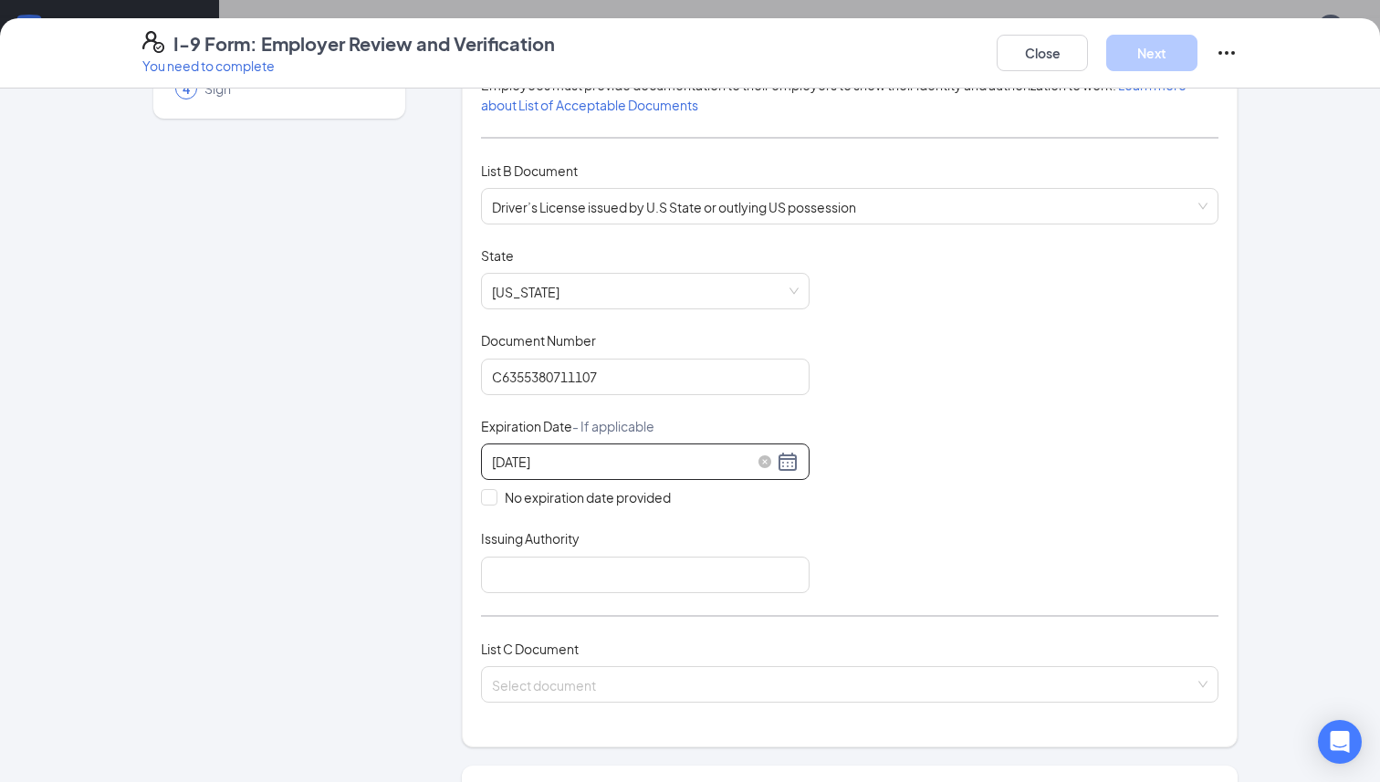
scroll to position [258, 0]
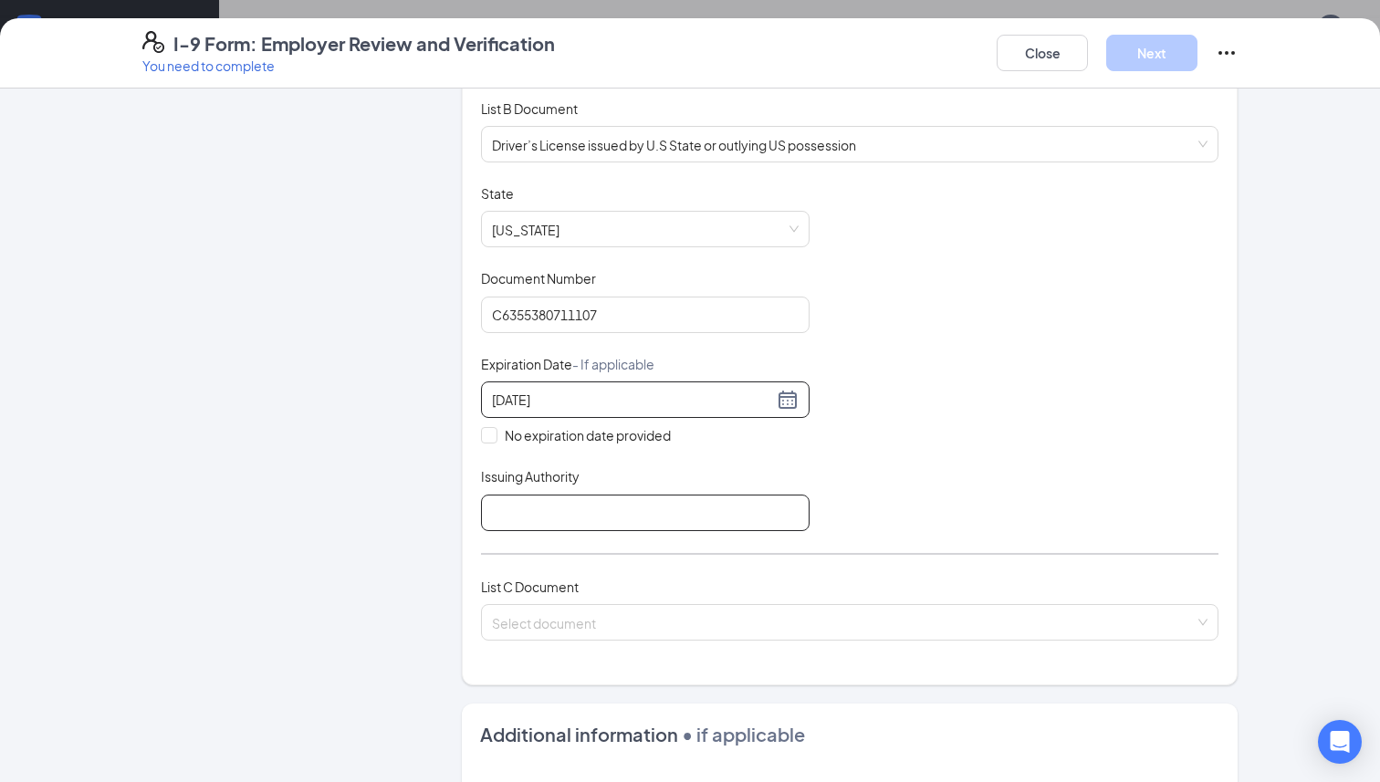
click at [679, 505] on input "Issuing Authority" at bounding box center [645, 513] width 328 height 36
type input "Wisconsin Department of Transportation"
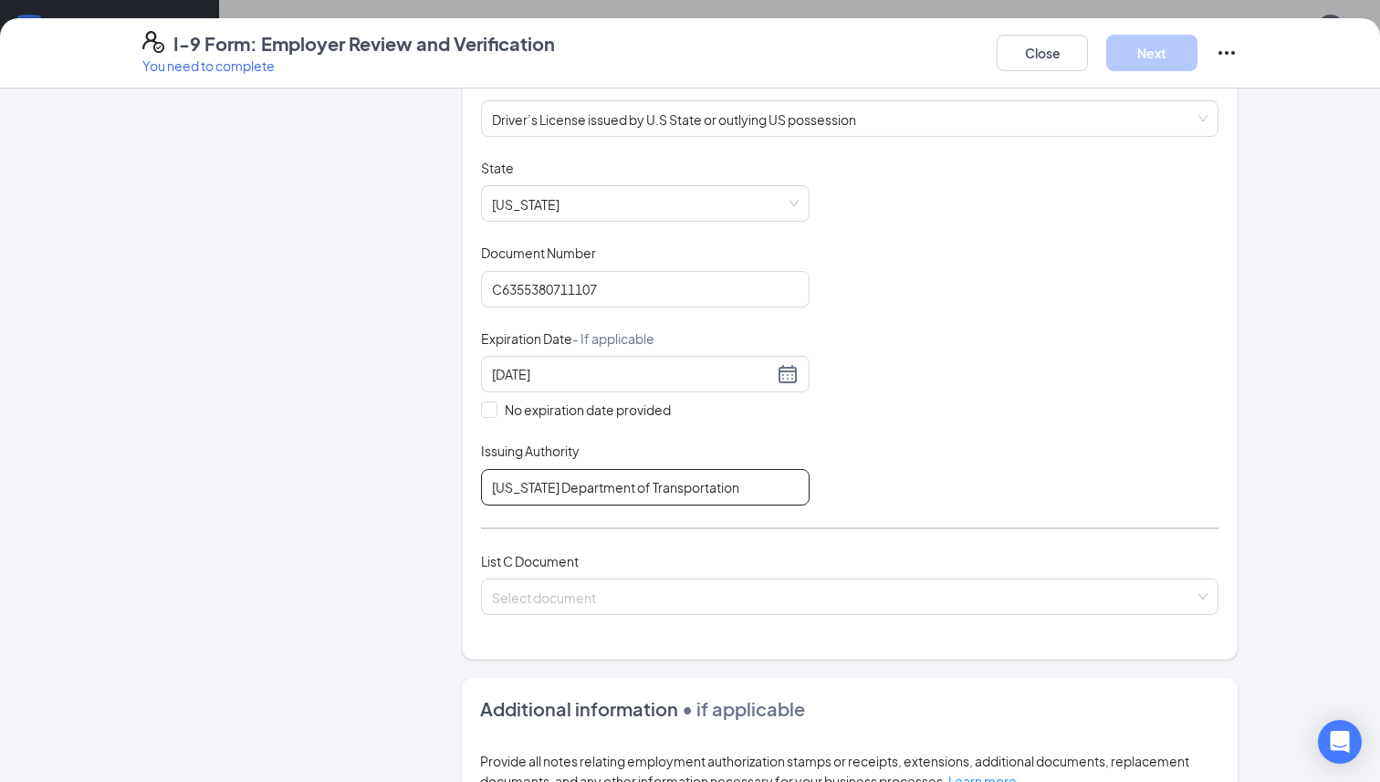
scroll to position [310, 0]
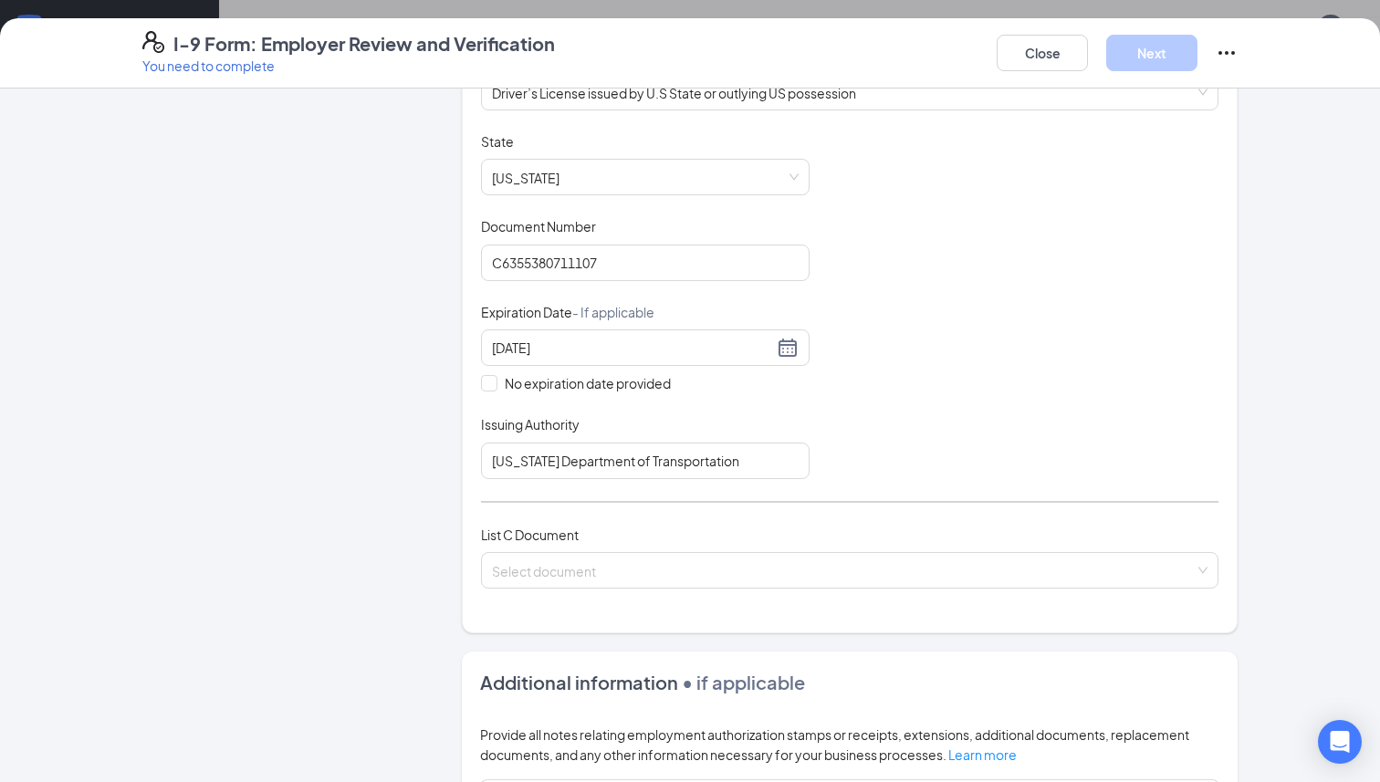
click at [681, 559] on input "search" at bounding box center [843, 566] width 703 height 27
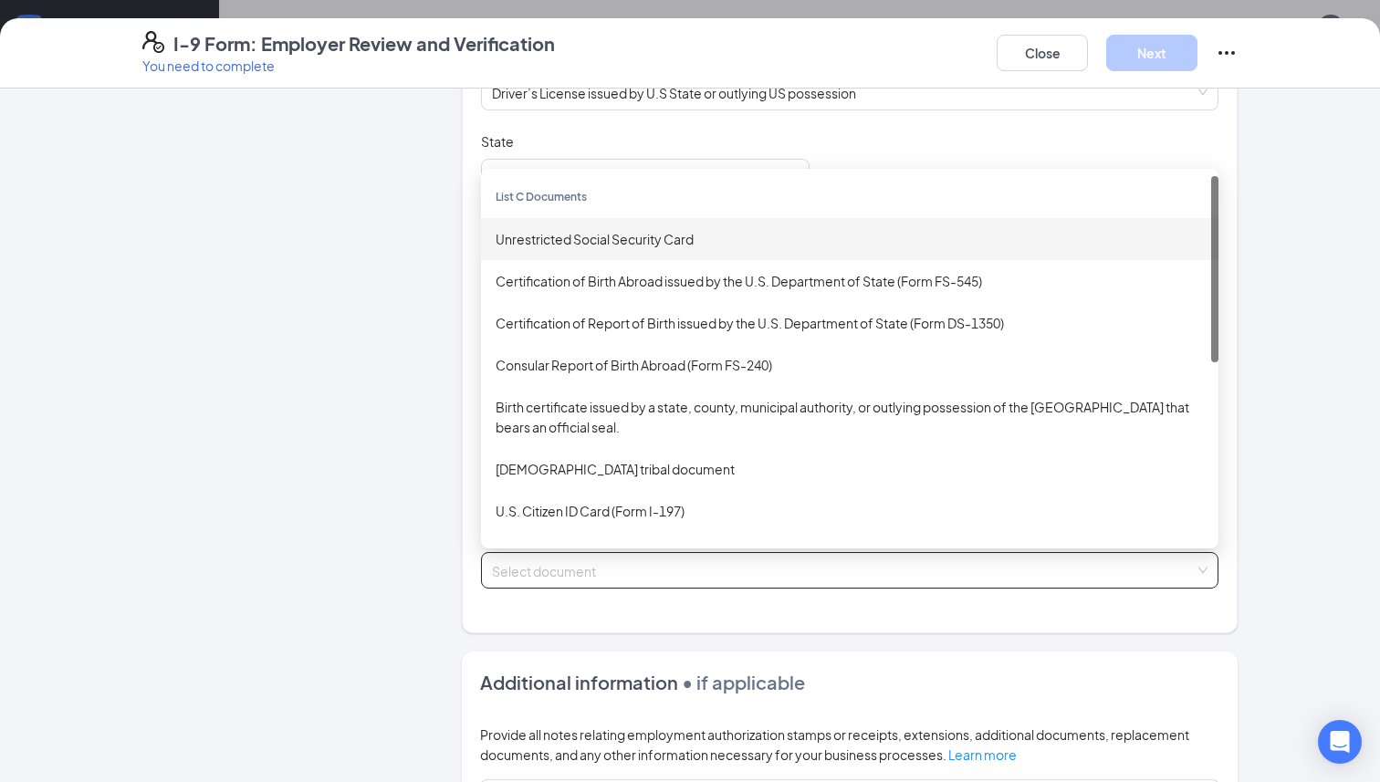
click at [636, 237] on div "Unrestricted Social Security Card" at bounding box center [849, 239] width 708 height 20
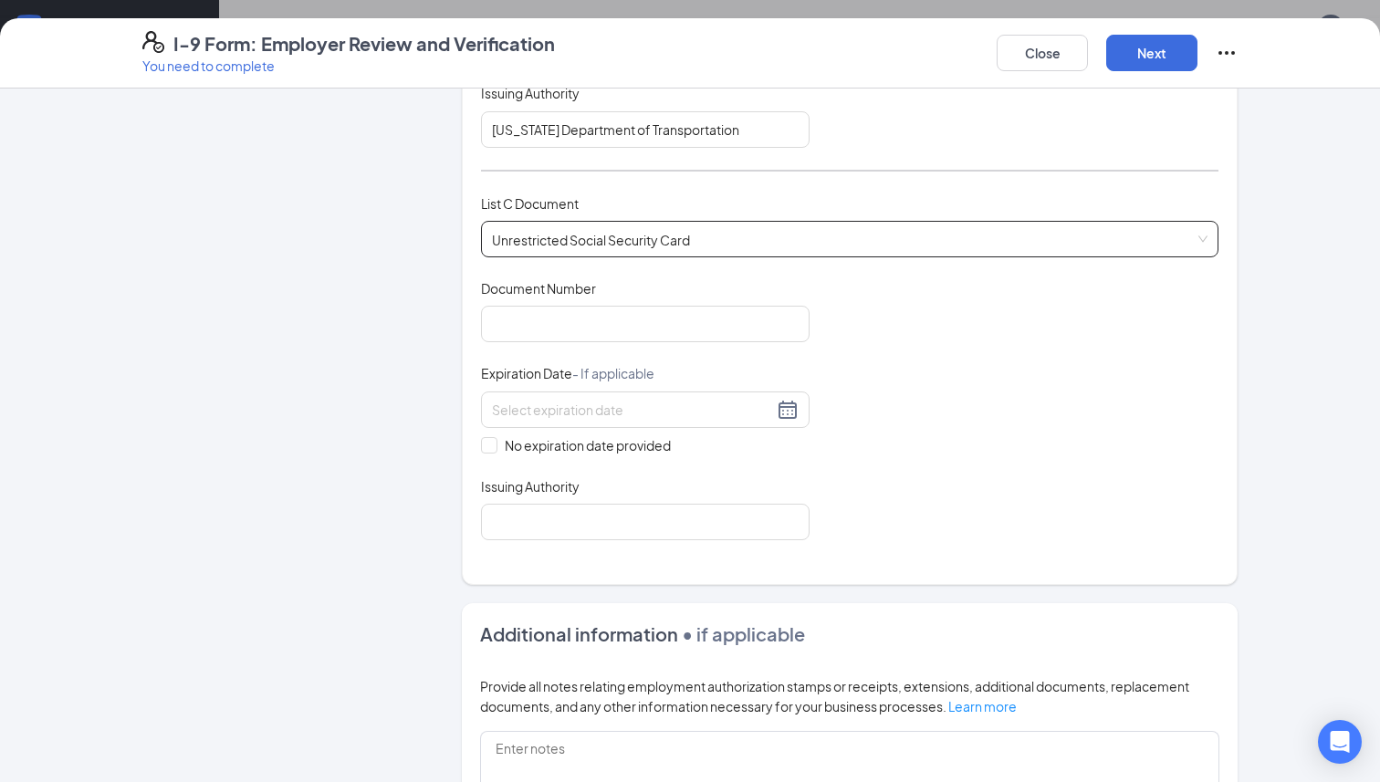
scroll to position [642, 0]
click at [610, 328] on input "Document Number" at bounding box center [645, 323] width 328 height 36
type input "389295825"
click at [491, 440] on input "No expiration date provided" at bounding box center [487, 442] width 13 height 13
checkbox input "true"
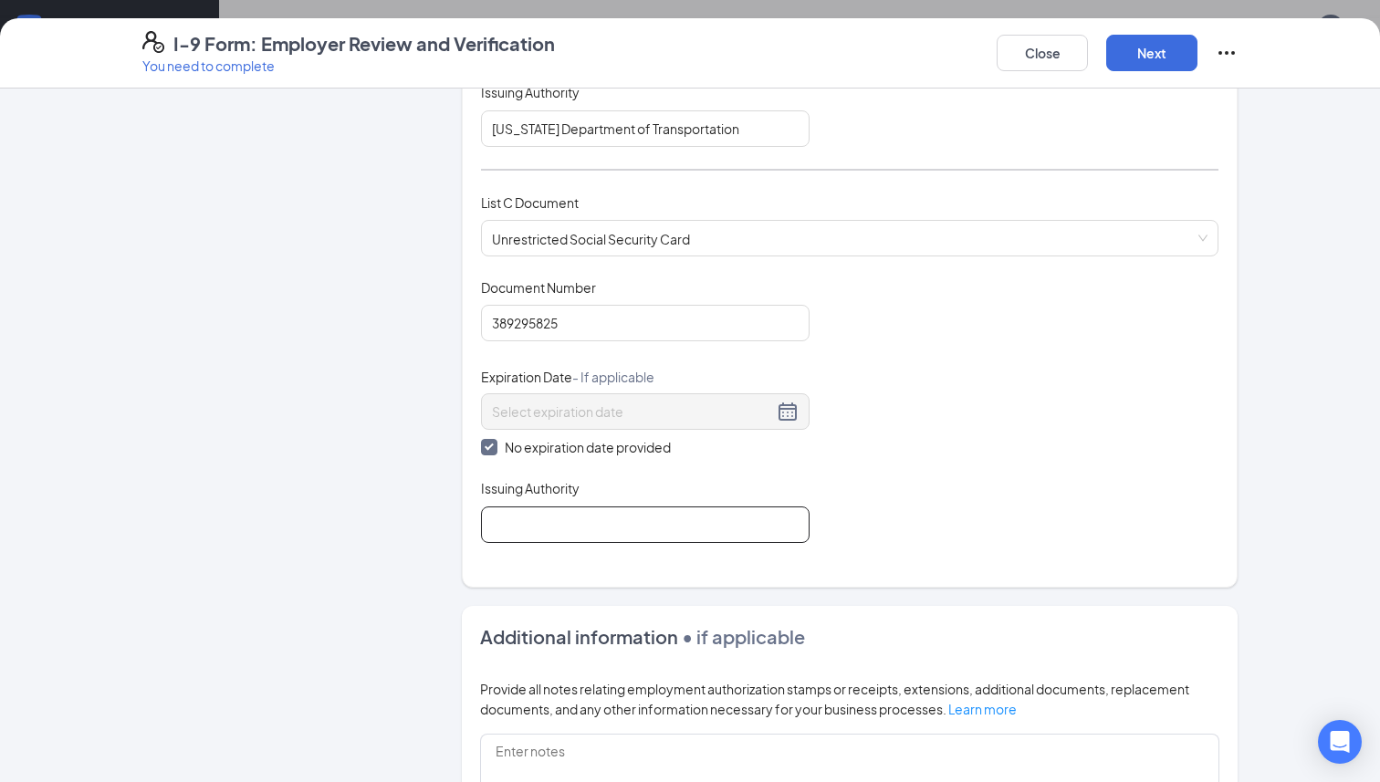
click at [519, 511] on input "Issuing Authority" at bounding box center [645, 524] width 328 height 36
type input "Social Security Administration"
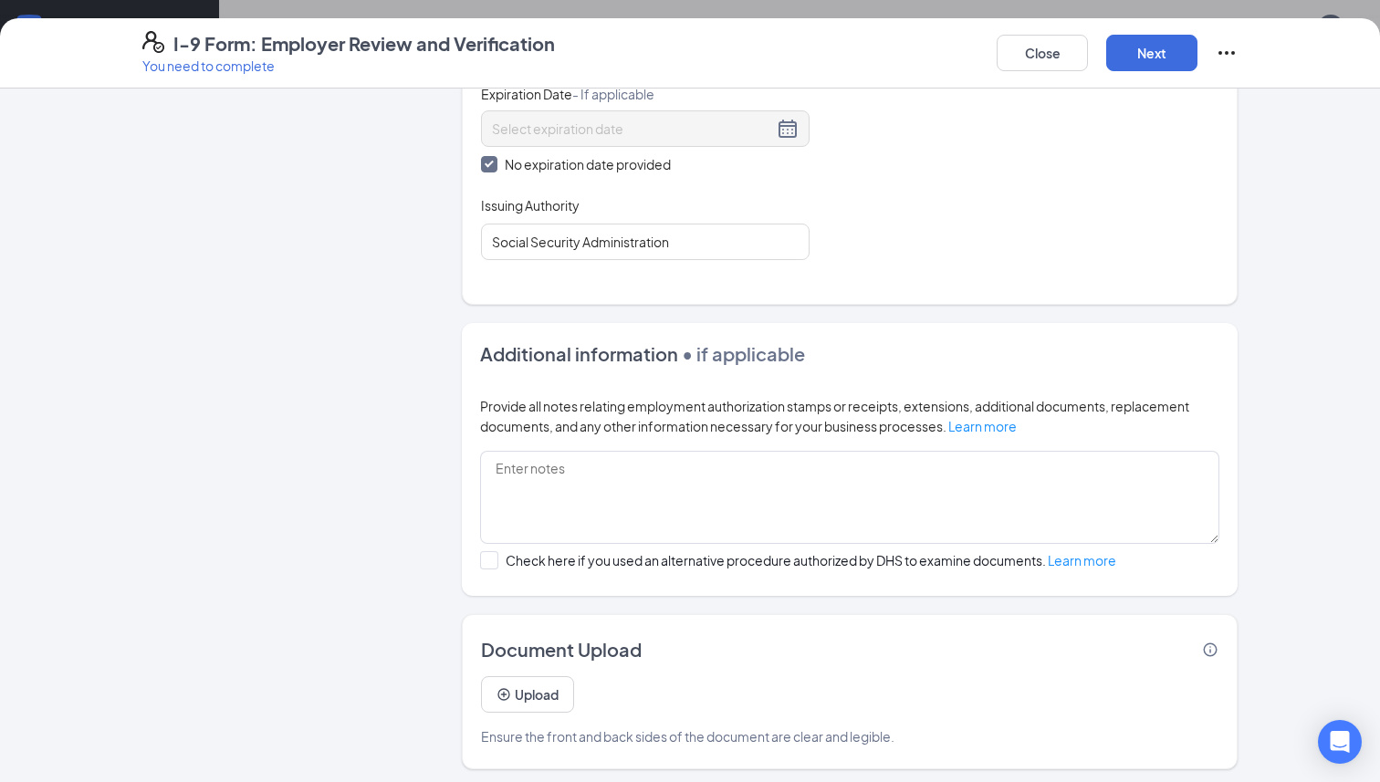
click at [1146, 75] on div "I-9 Form: Employer Review and Verification You need to complete Close Next" at bounding box center [690, 53] width 1380 height 70
click at [1149, 55] on button "Next" at bounding box center [1151, 53] width 91 height 36
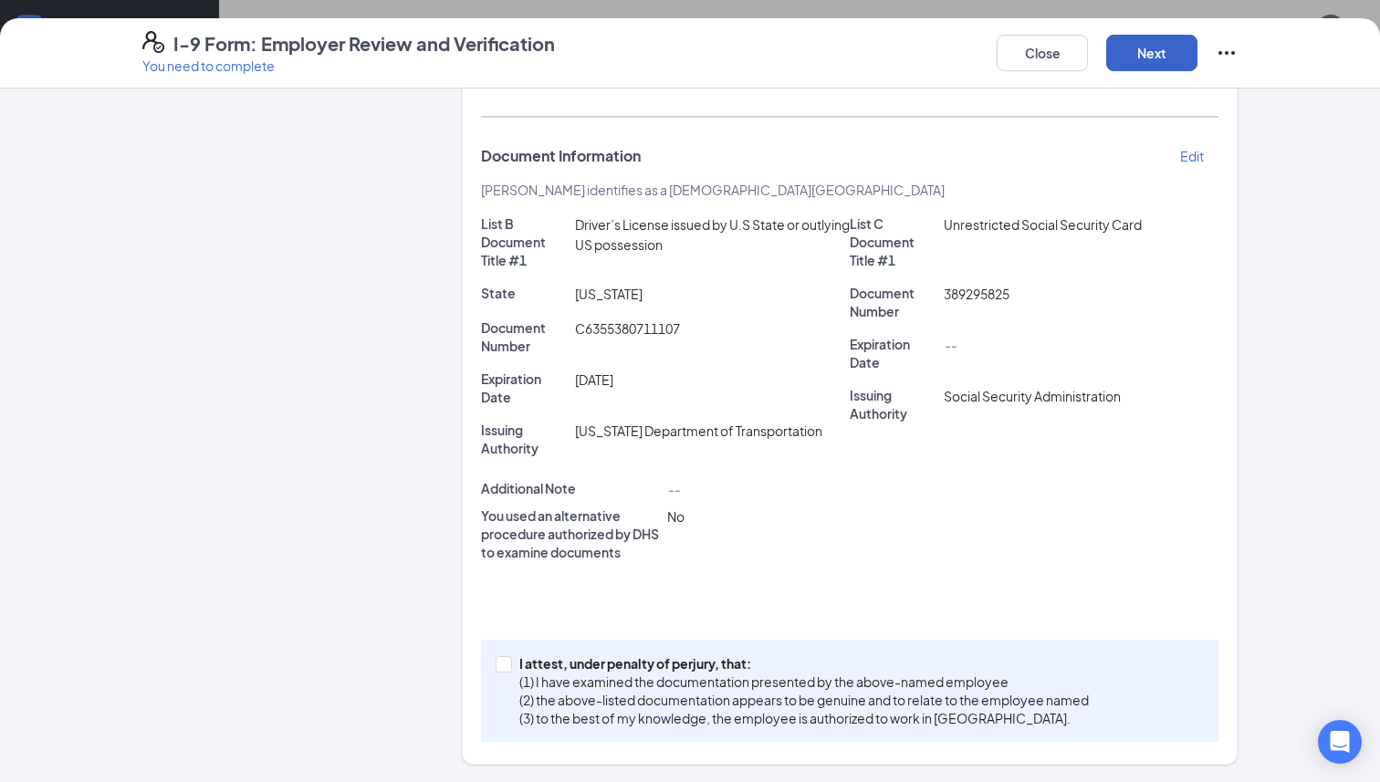
scroll to position [0, 0]
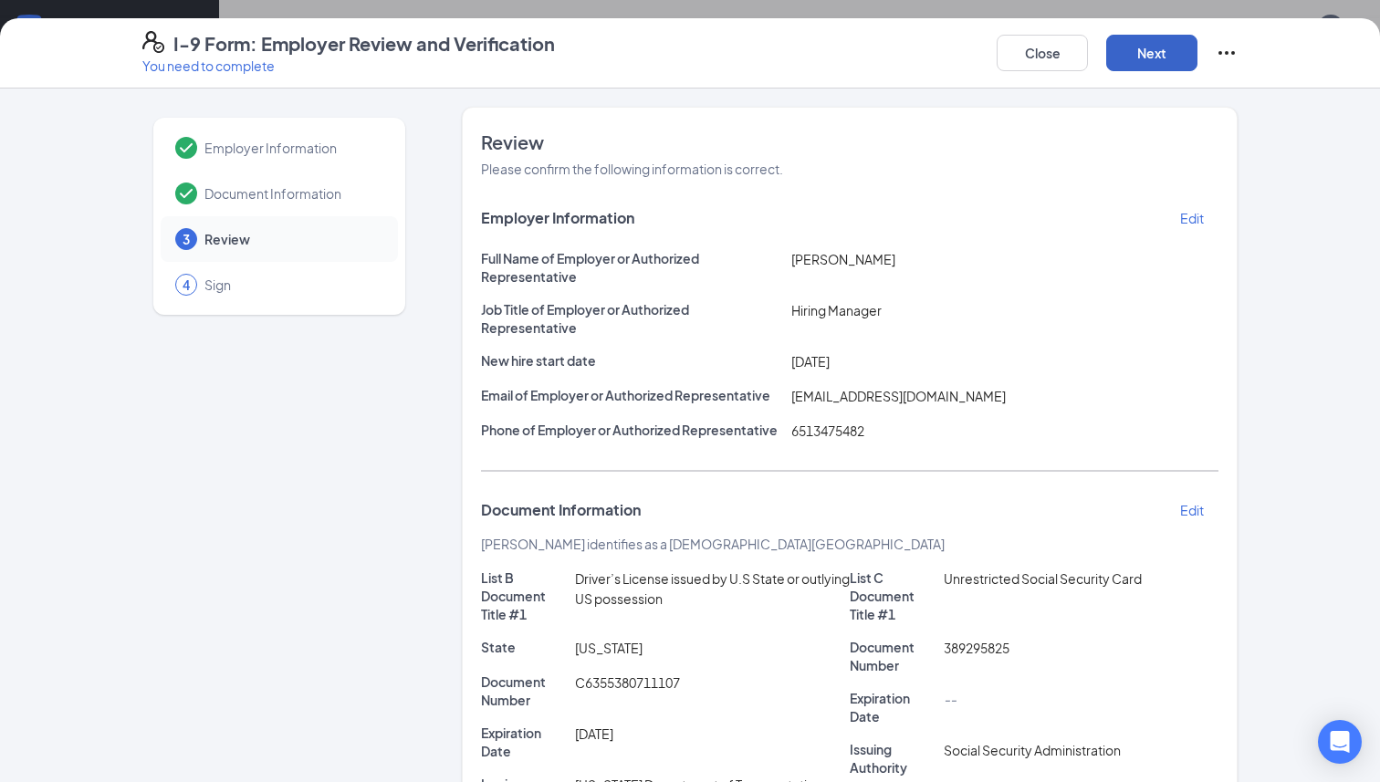
click at [1156, 63] on button "Next" at bounding box center [1151, 53] width 91 height 36
click at [1146, 56] on button "Next" at bounding box center [1151, 53] width 91 height 36
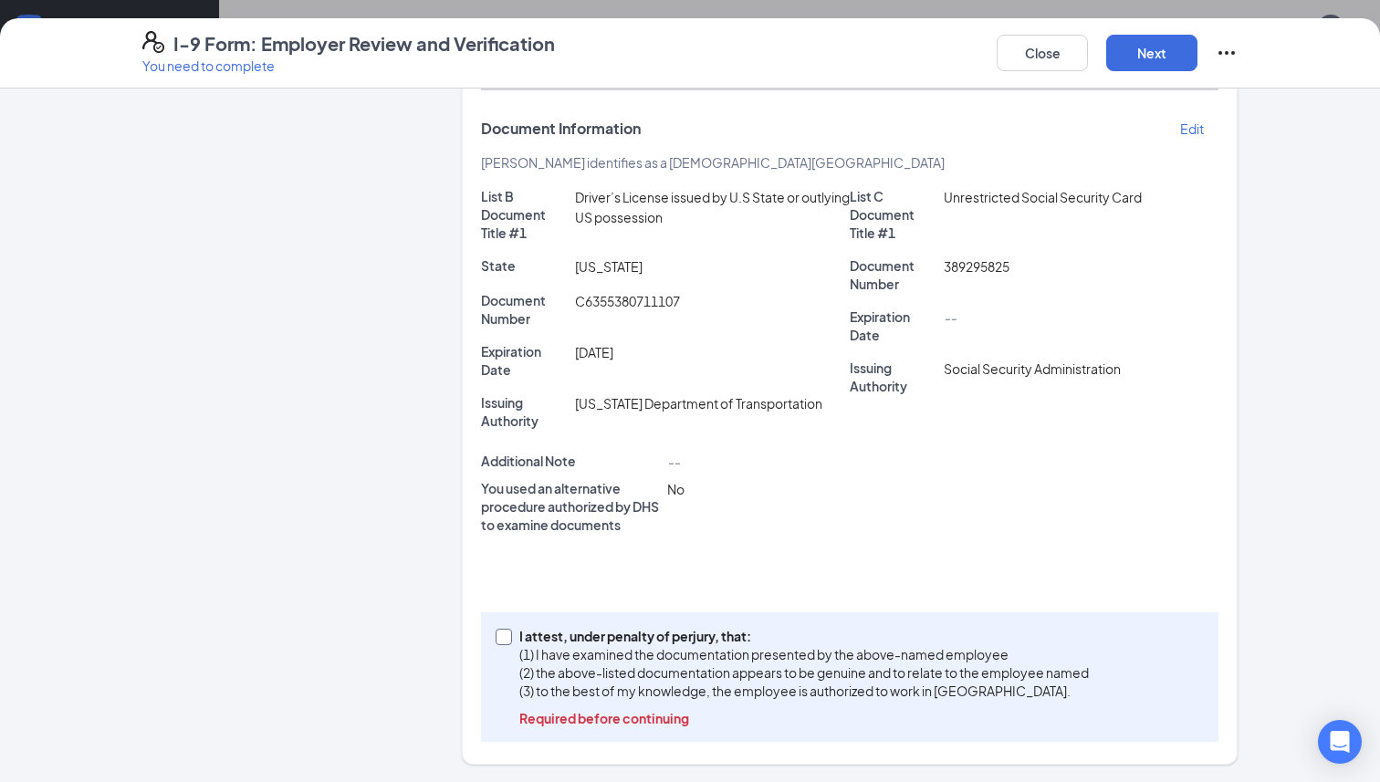
click at [505, 638] on input "I attest, under penalty of perjury, that: (1) I have examined the documentation…" at bounding box center [501, 635] width 13 height 13
checkbox input "true"
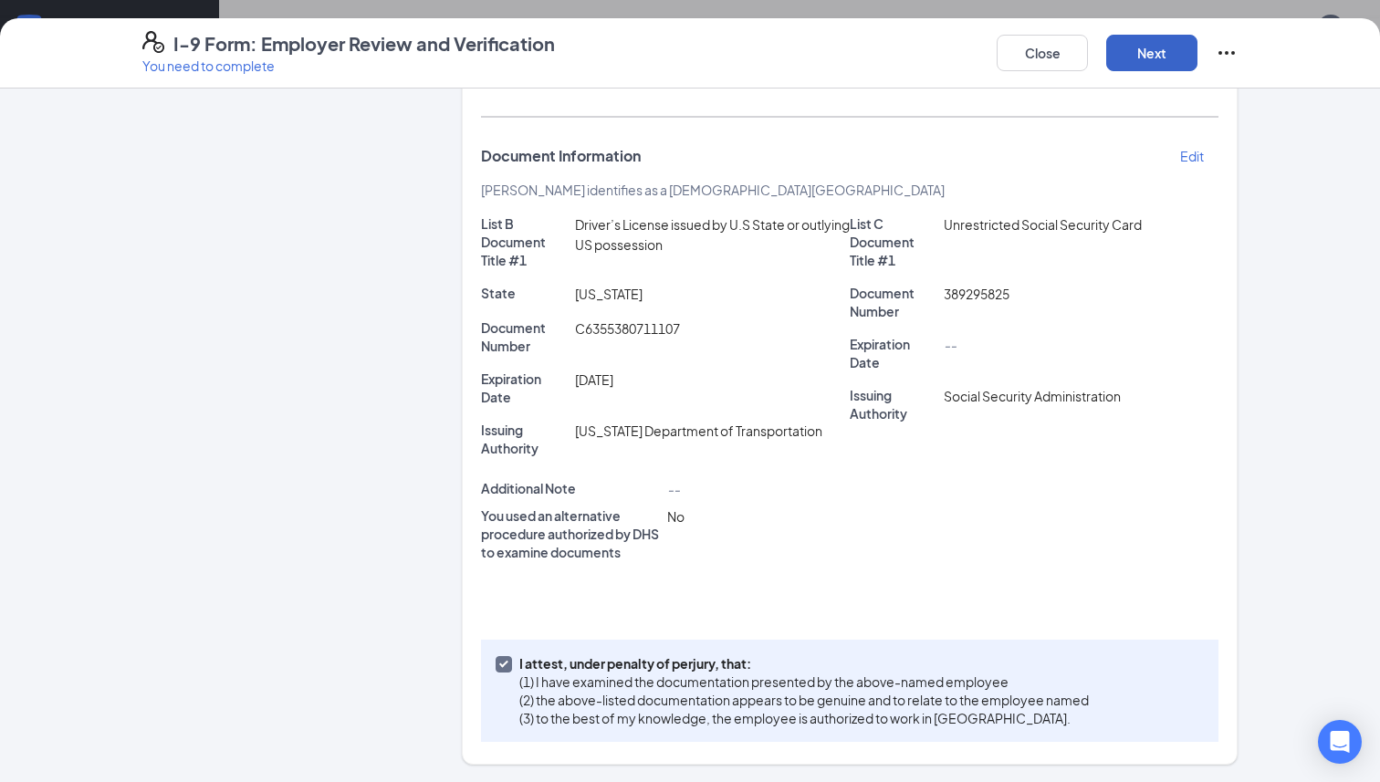
click at [1150, 42] on button "Next" at bounding box center [1151, 53] width 91 height 36
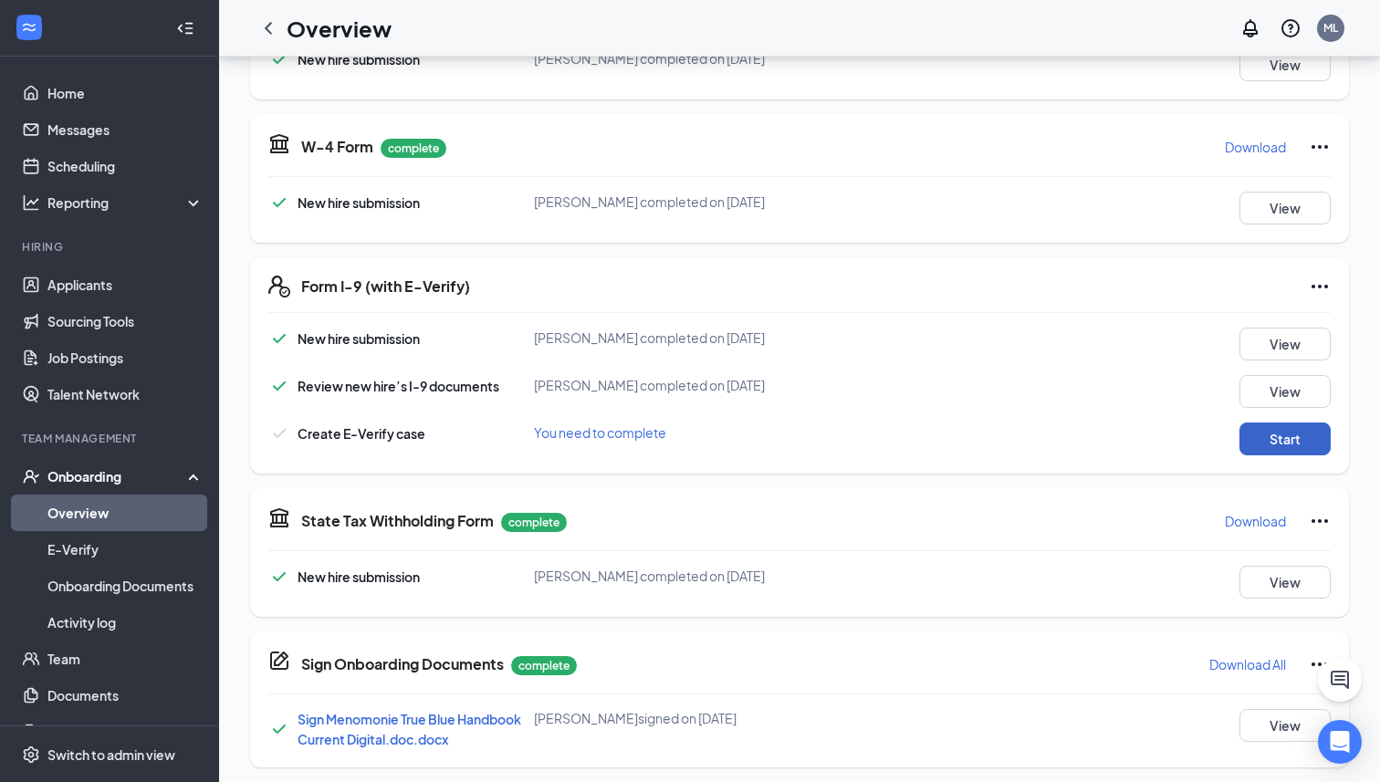
click at [1284, 440] on button "Start" at bounding box center [1284, 438] width 91 height 33
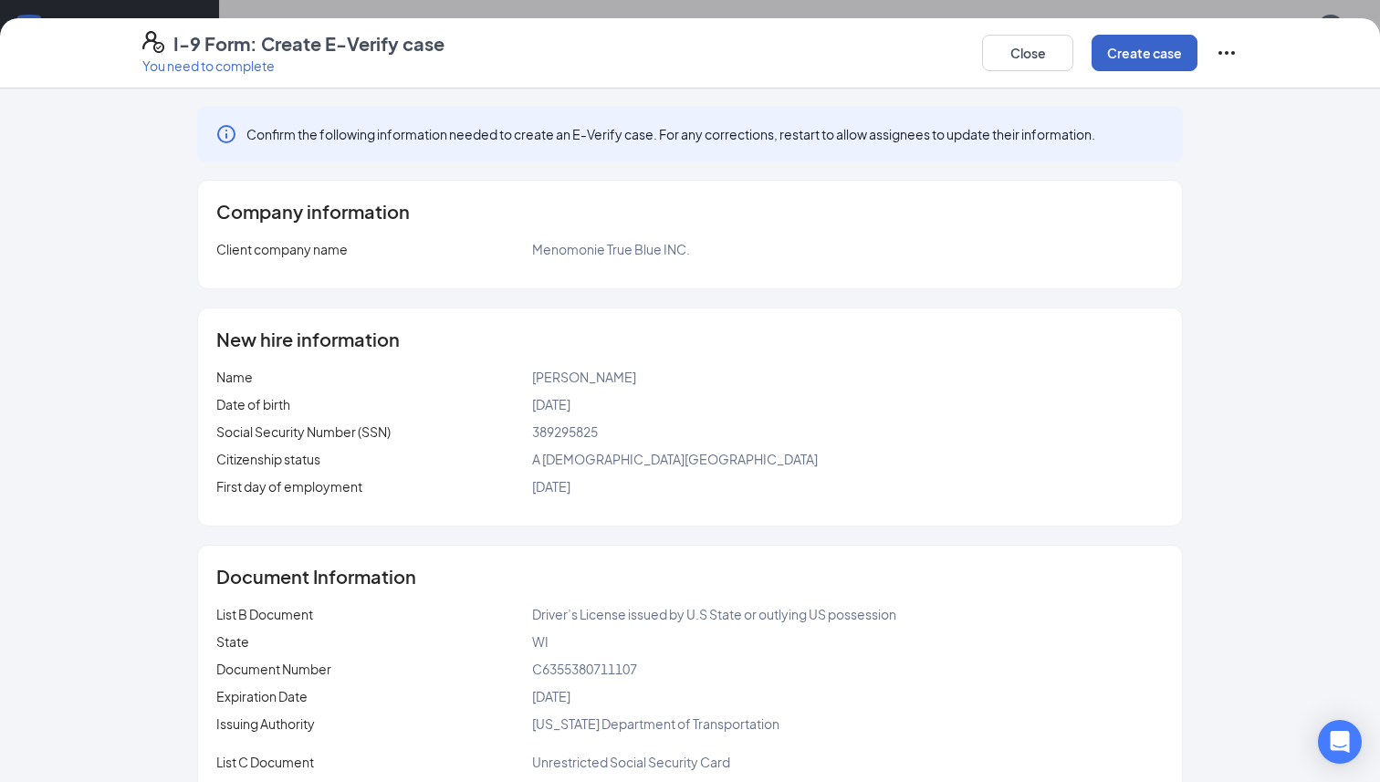
click at [1148, 42] on button "Create case" at bounding box center [1144, 53] width 106 height 36
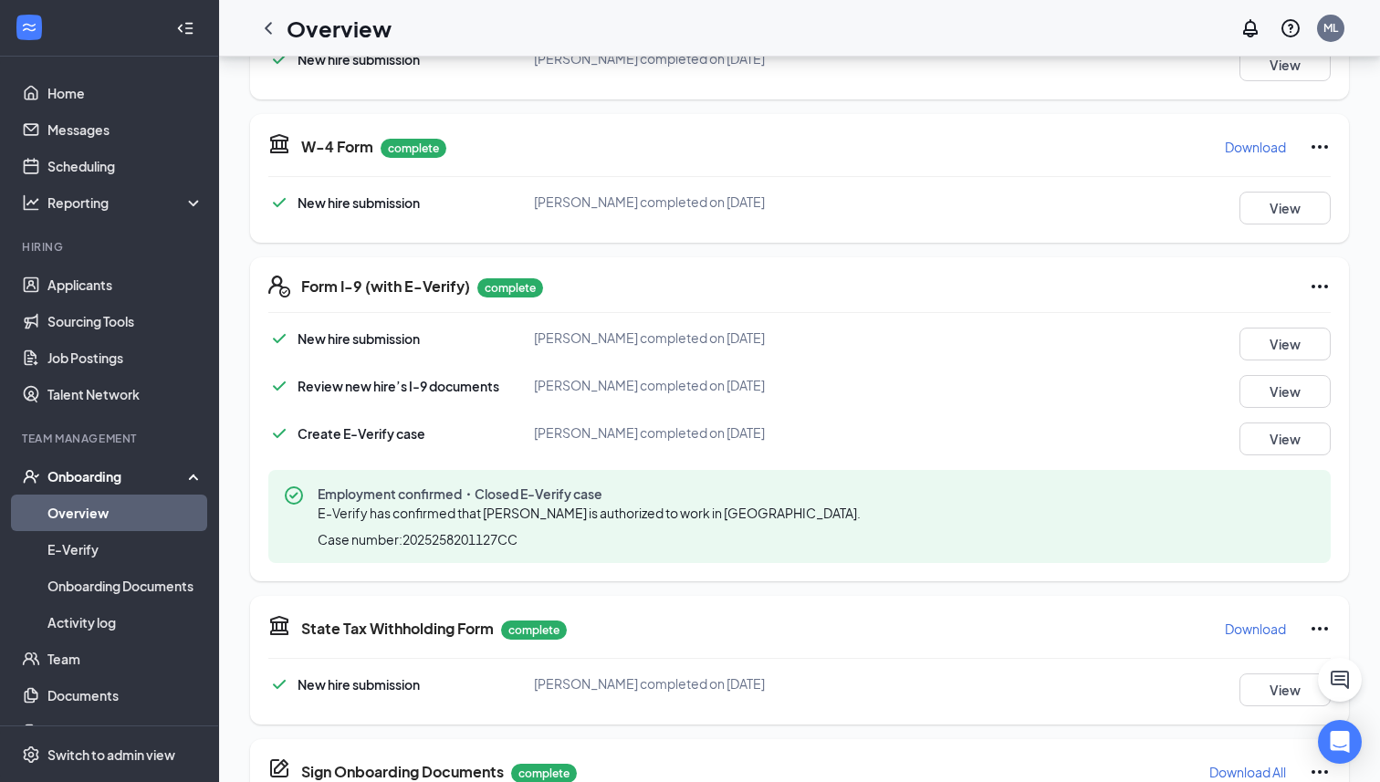
click at [824, 260] on div "Form I-9 (with E-Verify) complete New hire submission Logan V Courtney complete…" at bounding box center [799, 419] width 1099 height 324
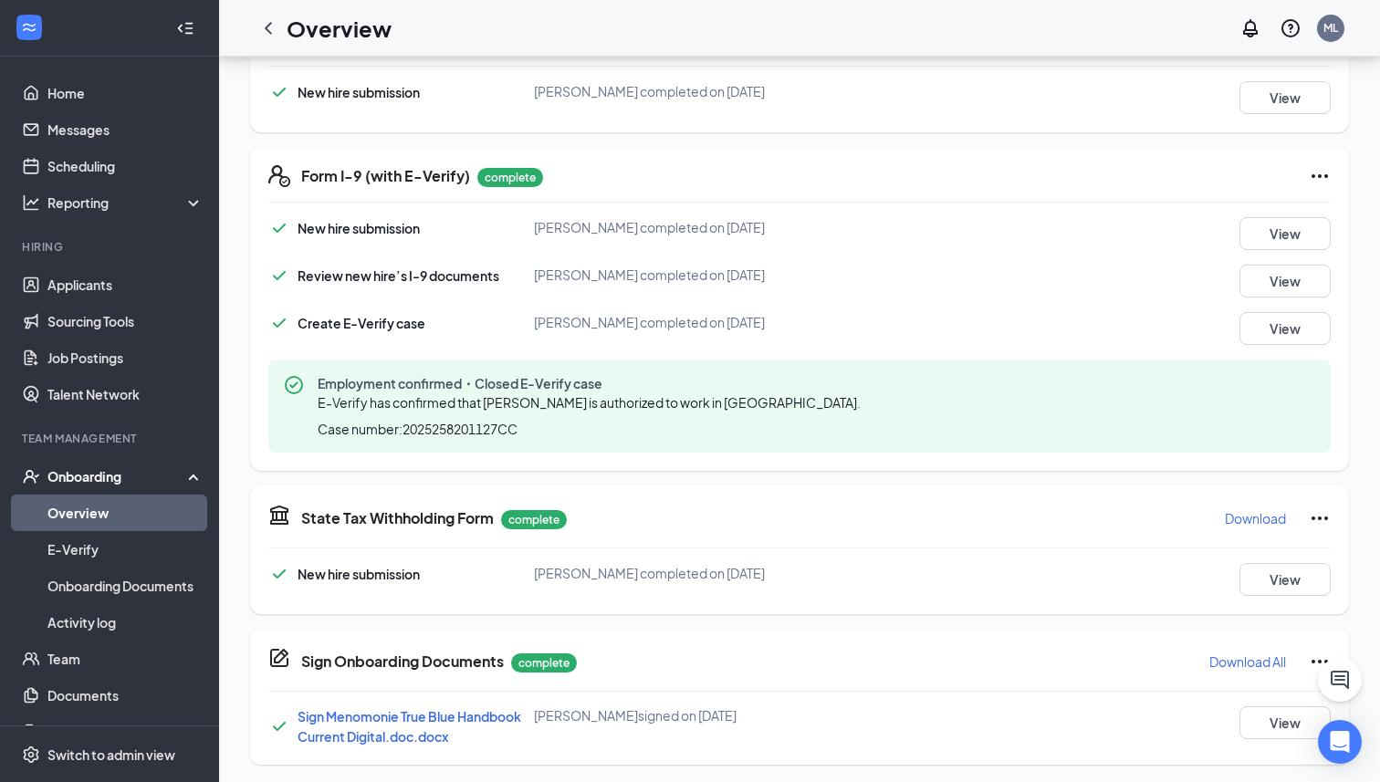
scroll to position [477, 0]
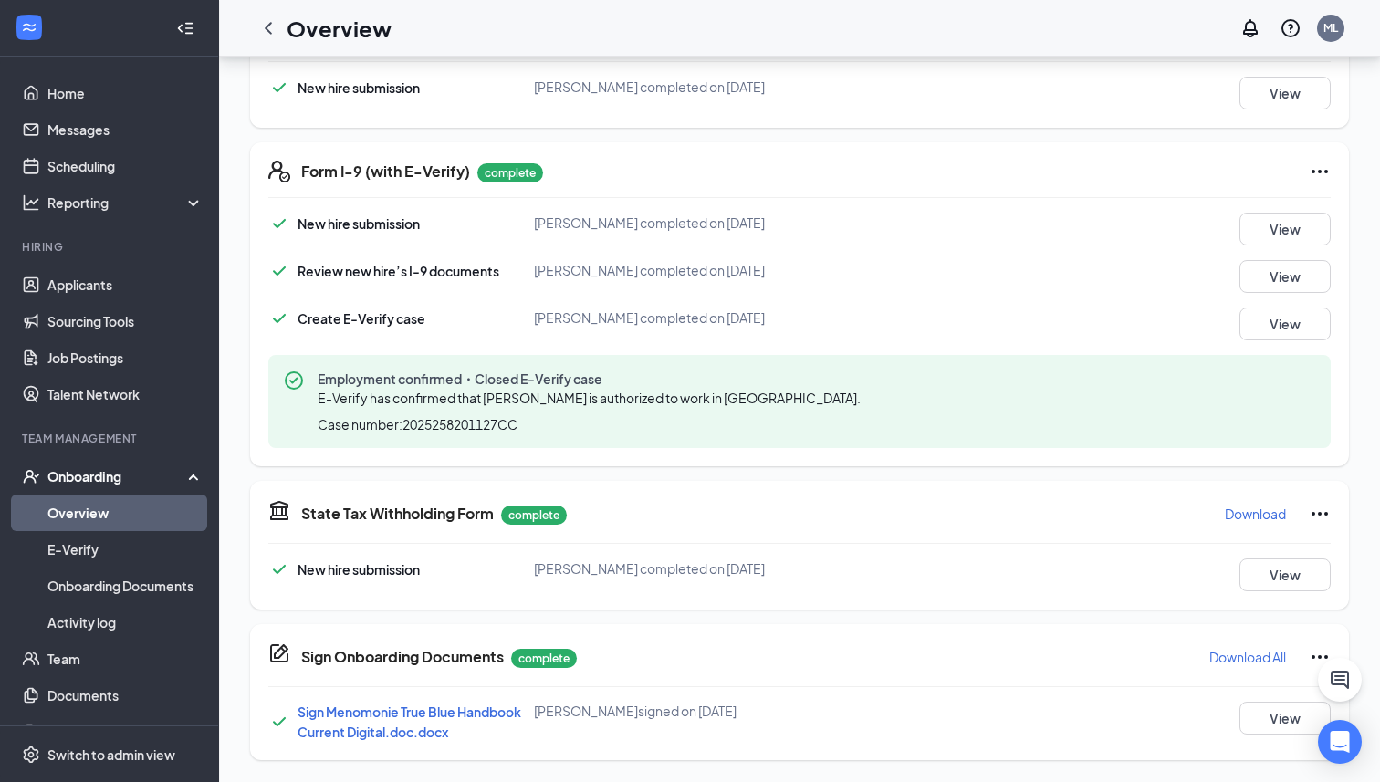
click at [453, 715] on span "Sign Menomonie True Blue Handbook Current Digital.doc.docx" at bounding box center [409, 721] width 224 height 36
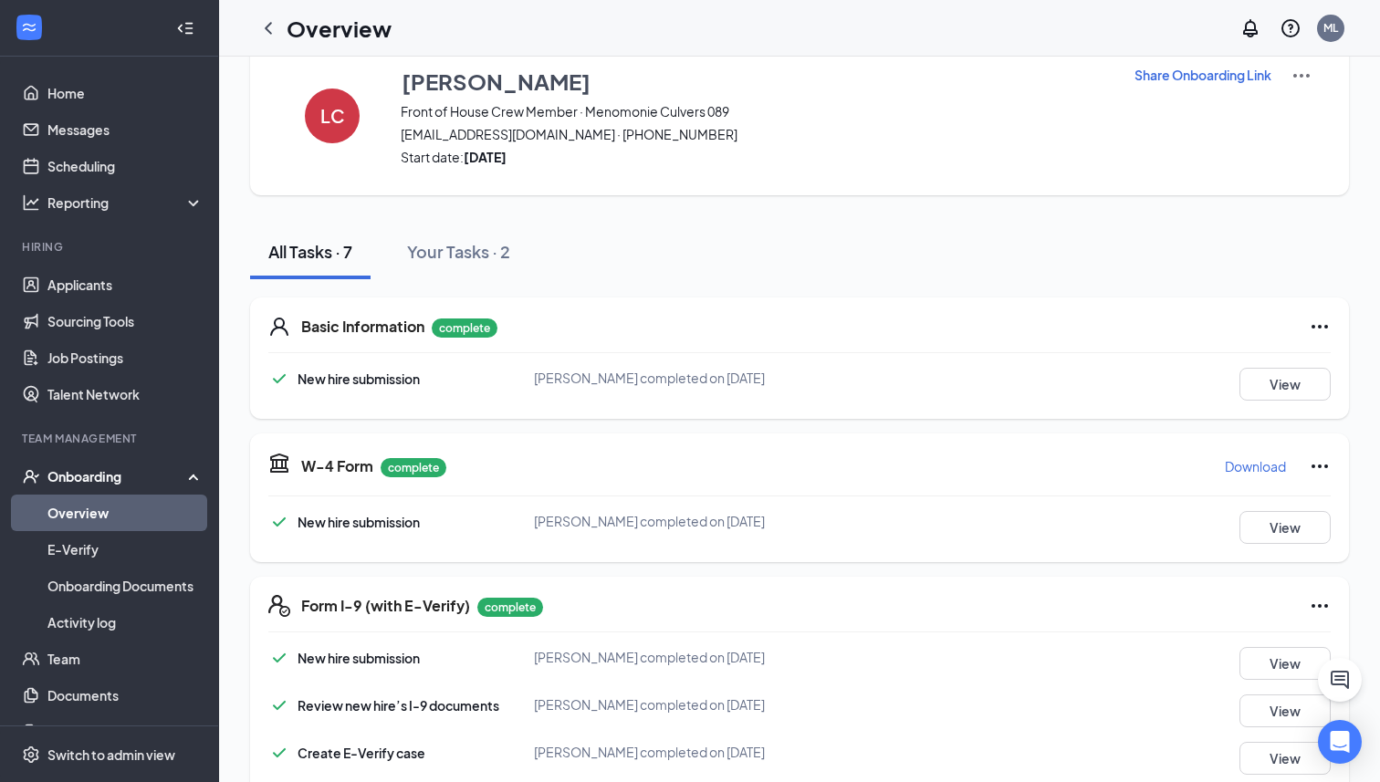
scroll to position [0, 0]
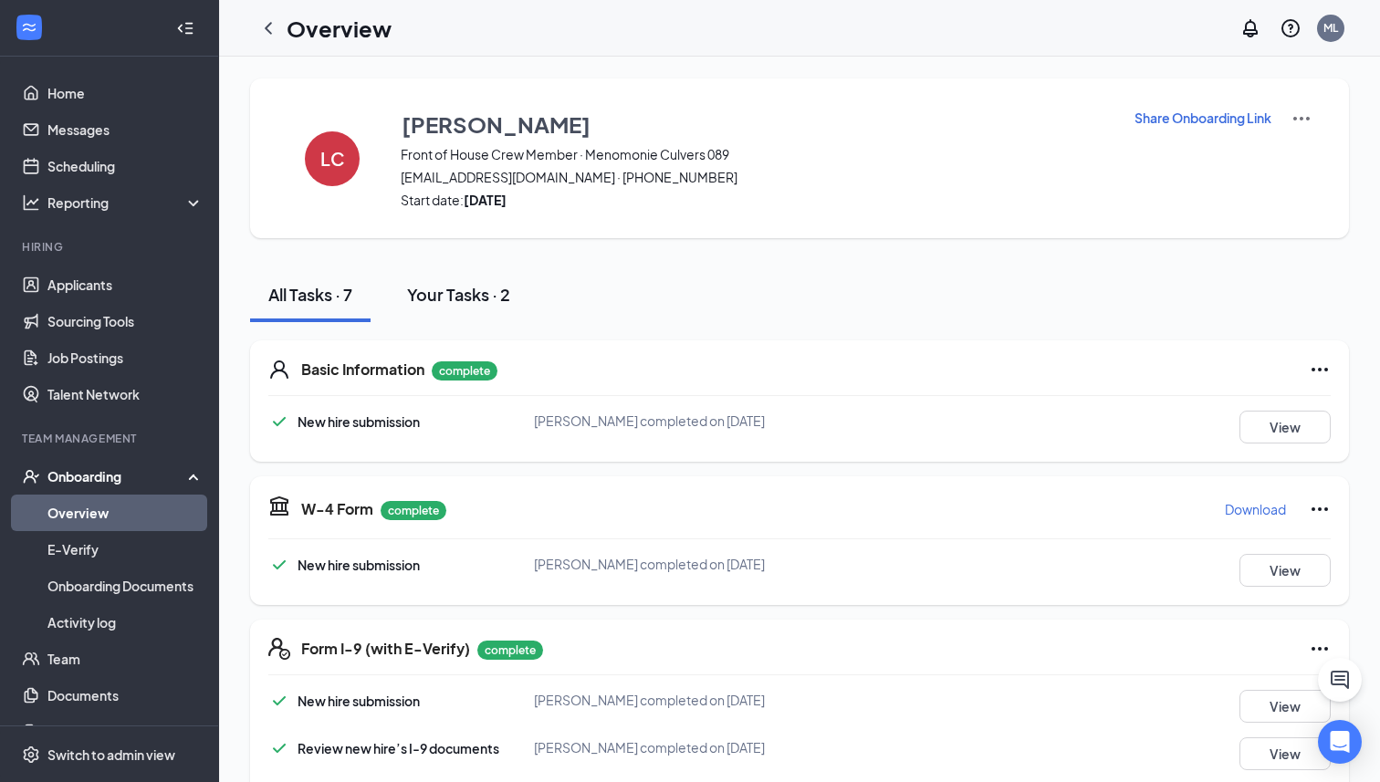
click at [472, 308] on button "Your Tasks · 2" at bounding box center [459, 294] width 140 height 55
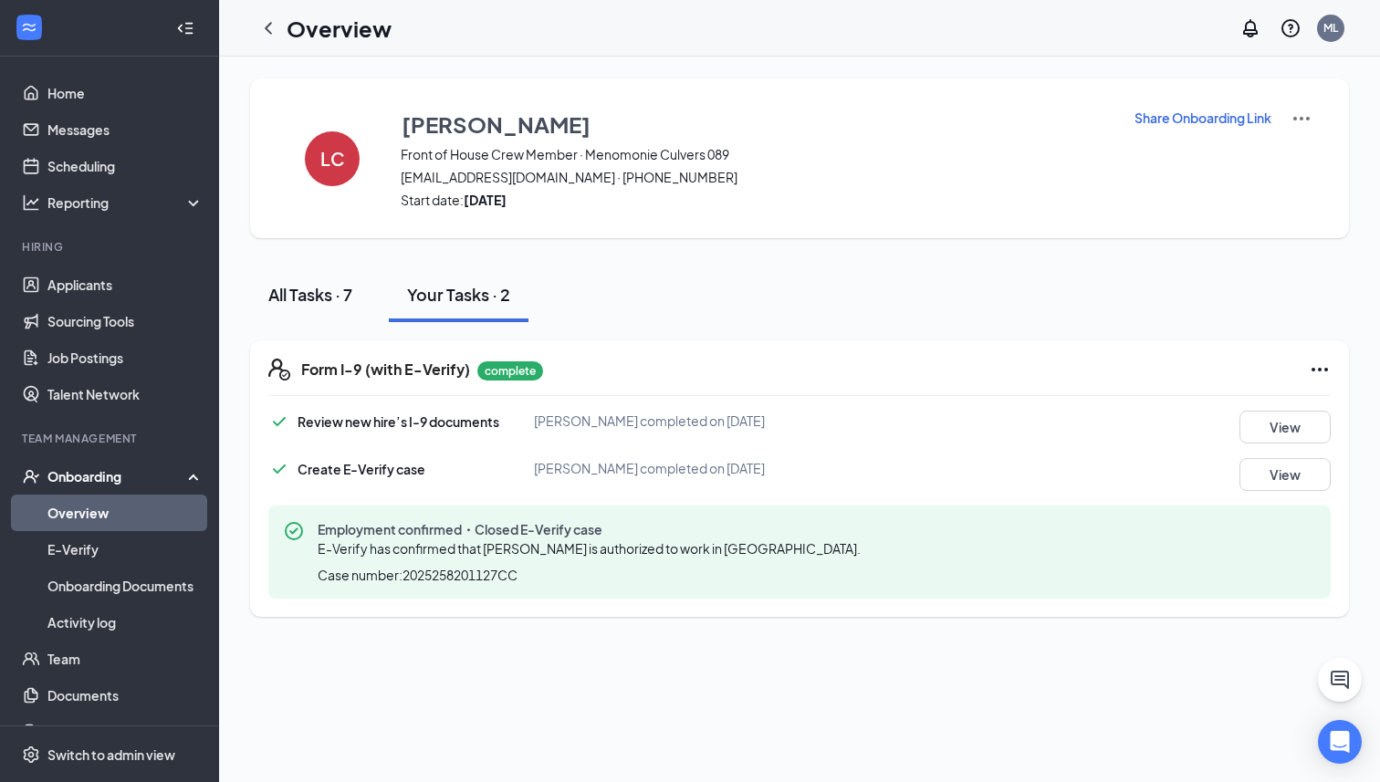
click at [308, 296] on div "All Tasks · 7" at bounding box center [310, 294] width 84 height 23
